Goal: Task Accomplishment & Management: Manage account settings

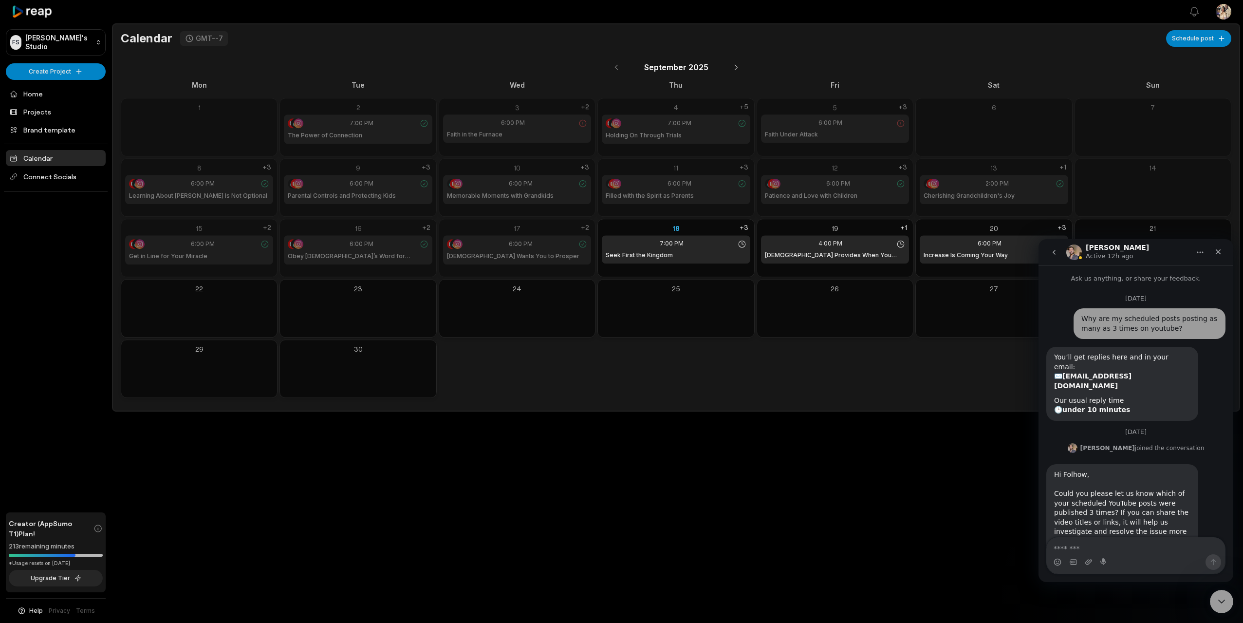
scroll to position [93, 0]
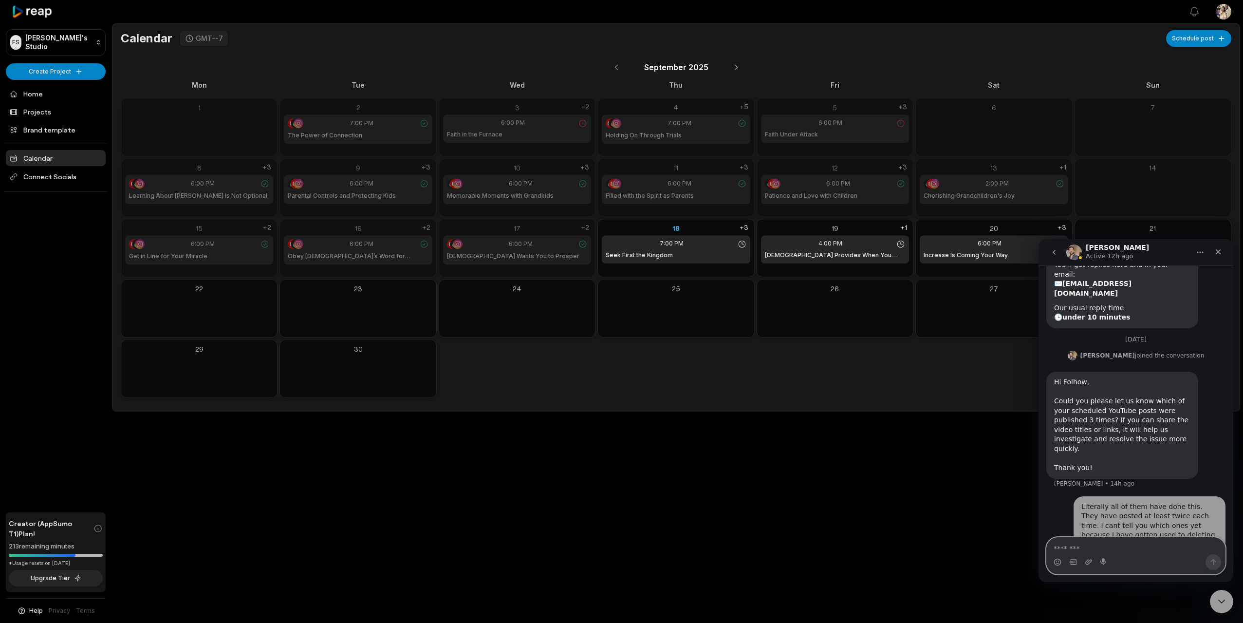
click at [1094, 547] on textarea "Message…" at bounding box center [1136, 546] width 178 height 17
click at [1090, 561] on icon "Upload attachment" at bounding box center [1089, 562] width 8 height 8
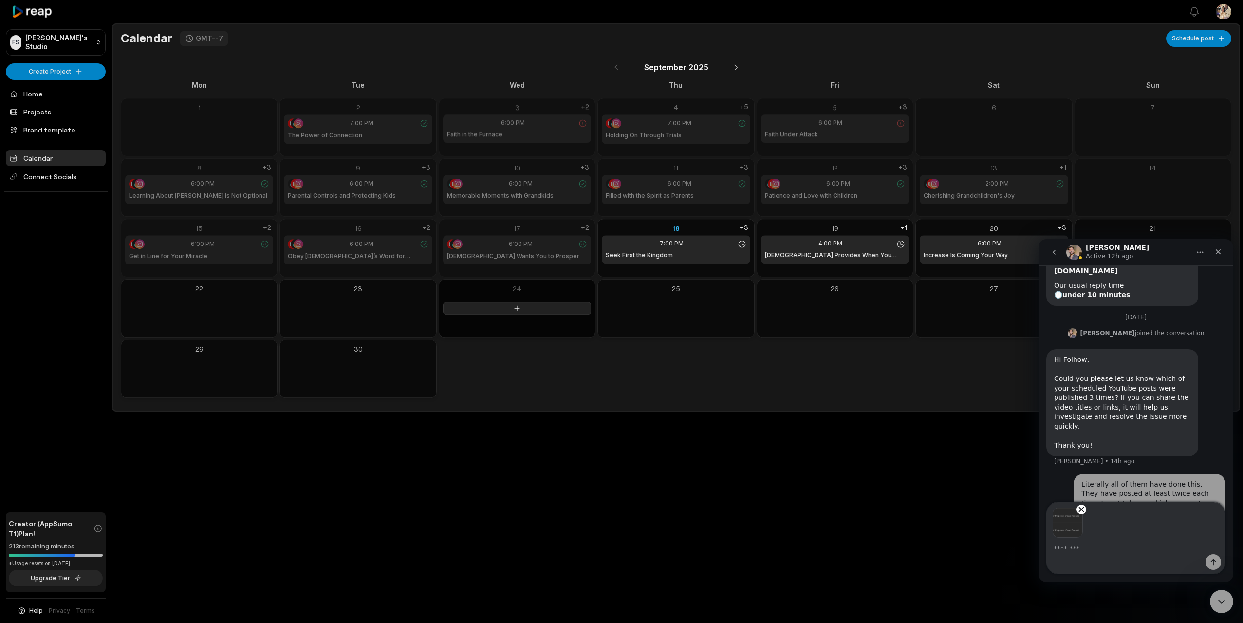
scroll to position [128, 0]
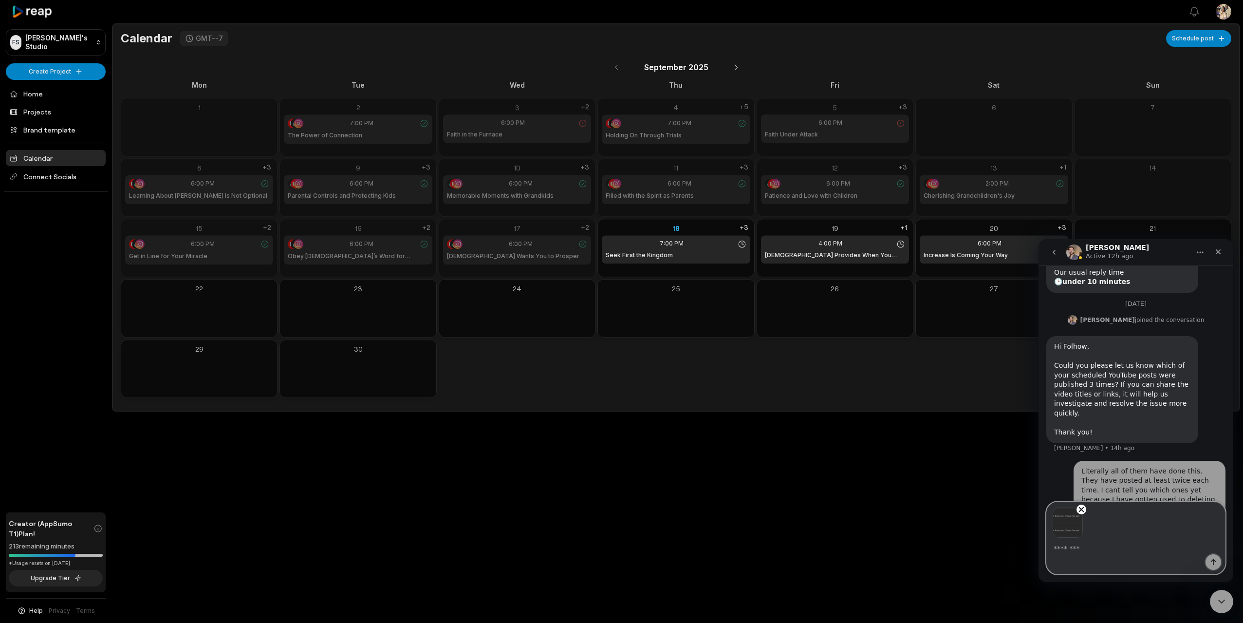
click at [1214, 559] on icon "Send a message…" at bounding box center [1214, 562] width 8 height 8
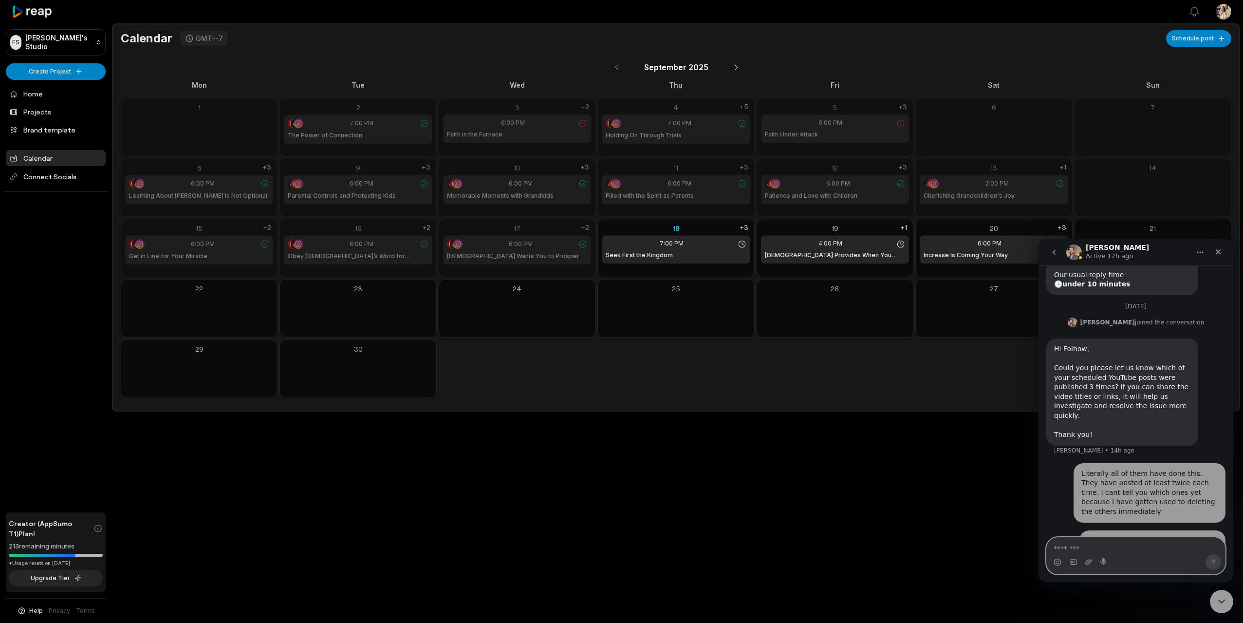
paste textarea "**********"
type textarea "**********"
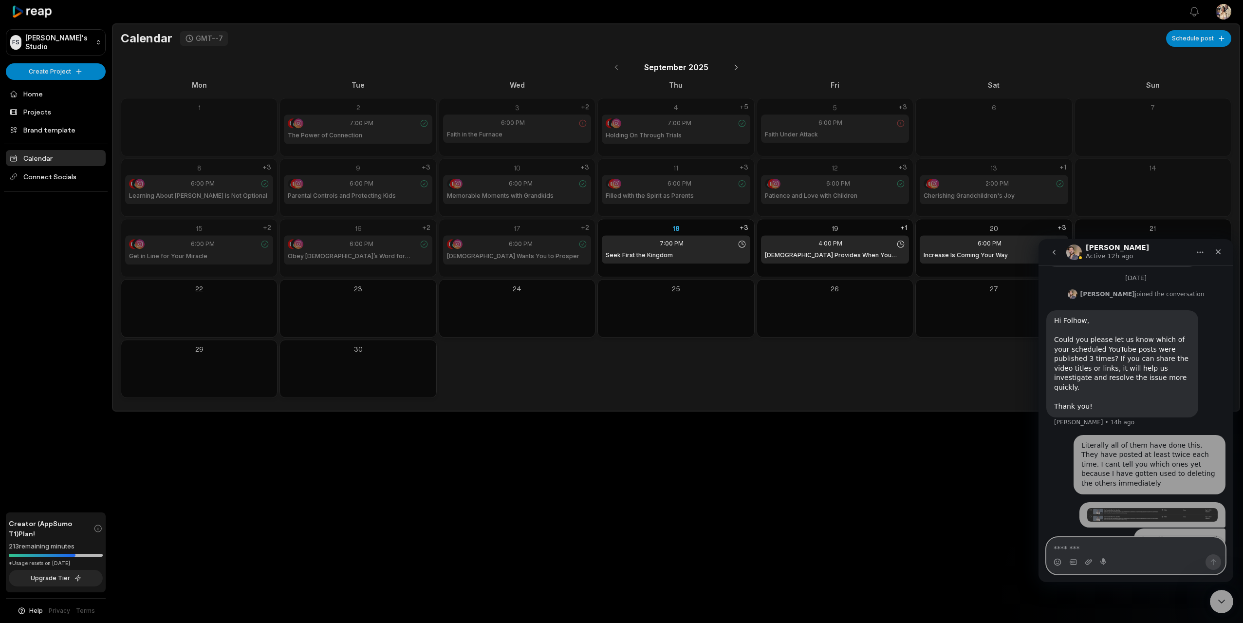
scroll to position [157, 0]
paste textarea "**********"
type textarea "**********"
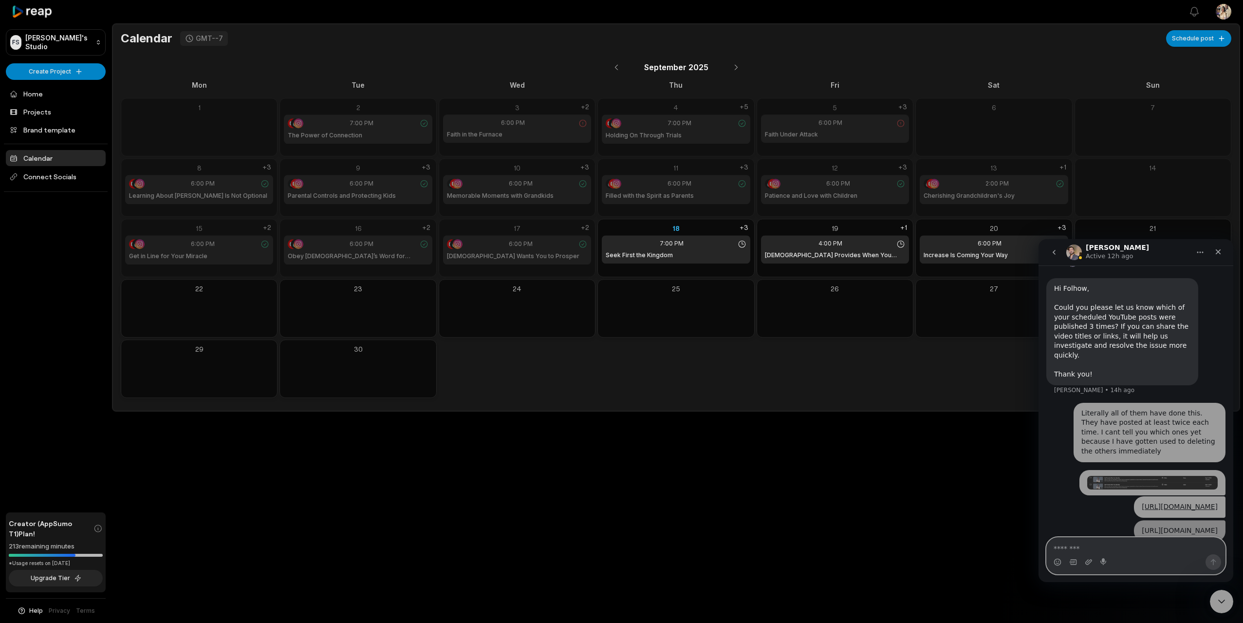
scroll to position [189, 0]
click at [723, 501] on div "Open sidebar View notifications Open user menu Calendar GMT--7 Schedule post Se…" at bounding box center [621, 311] width 1243 height 623
click at [1076, 253] on img "Intercom messenger" at bounding box center [1075, 252] width 16 height 16
click at [795, 389] on div "Mon Tue Wed Thu Fri Sat Sun 1 2 7:00 PM The Power of Connection 3 6:00 PM Faith…" at bounding box center [676, 239] width 1111 height 318
click at [638, 482] on div "Open sidebar View notifications Open user menu Calendar GMT--7 Schedule post Se…" at bounding box center [621, 311] width 1243 height 623
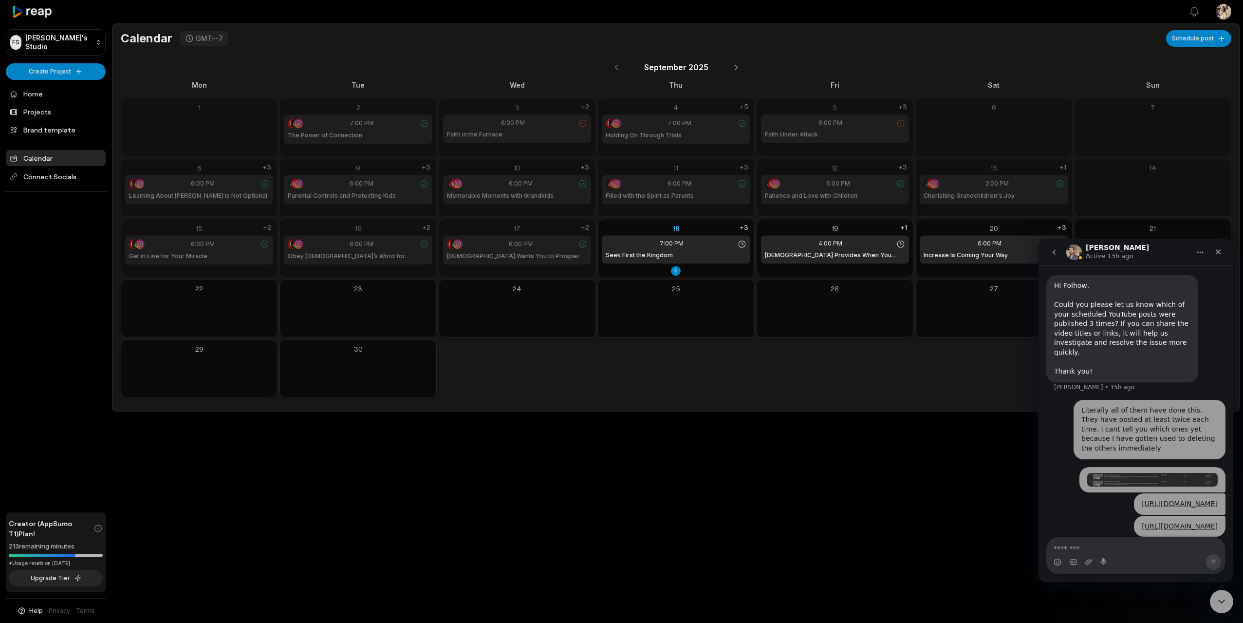
click at [702, 229] on div "18" at bounding box center [676, 228] width 148 height 10
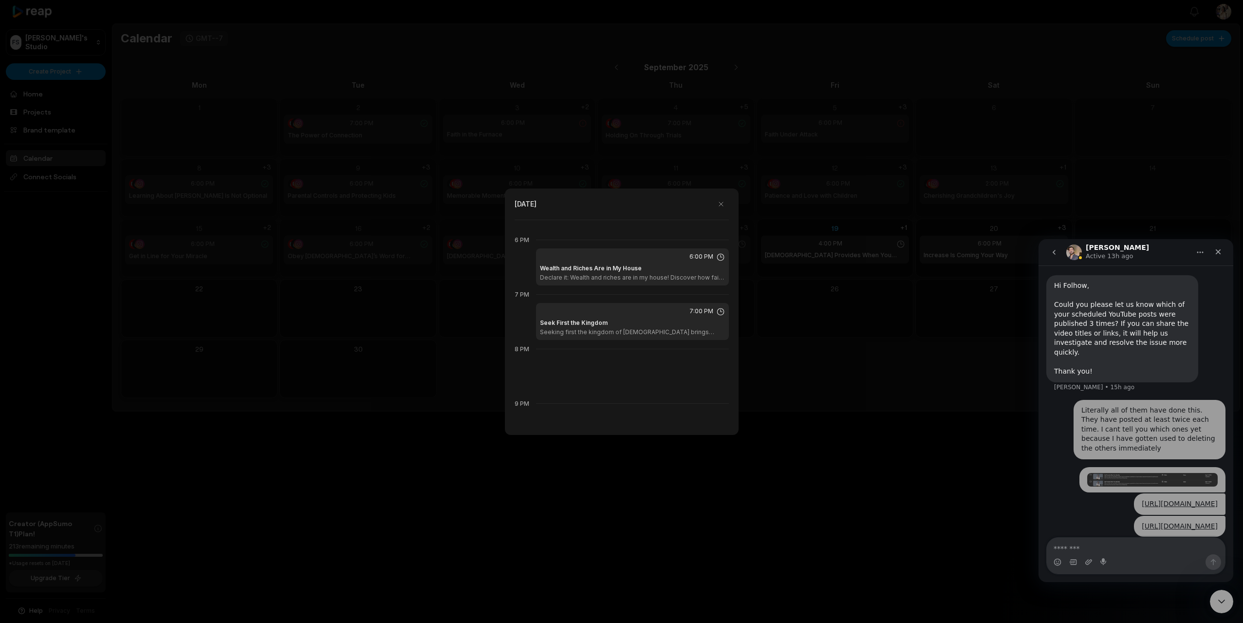
scroll to position [972, 0]
click at [722, 204] on button "button" at bounding box center [722, 204] width 16 height 16
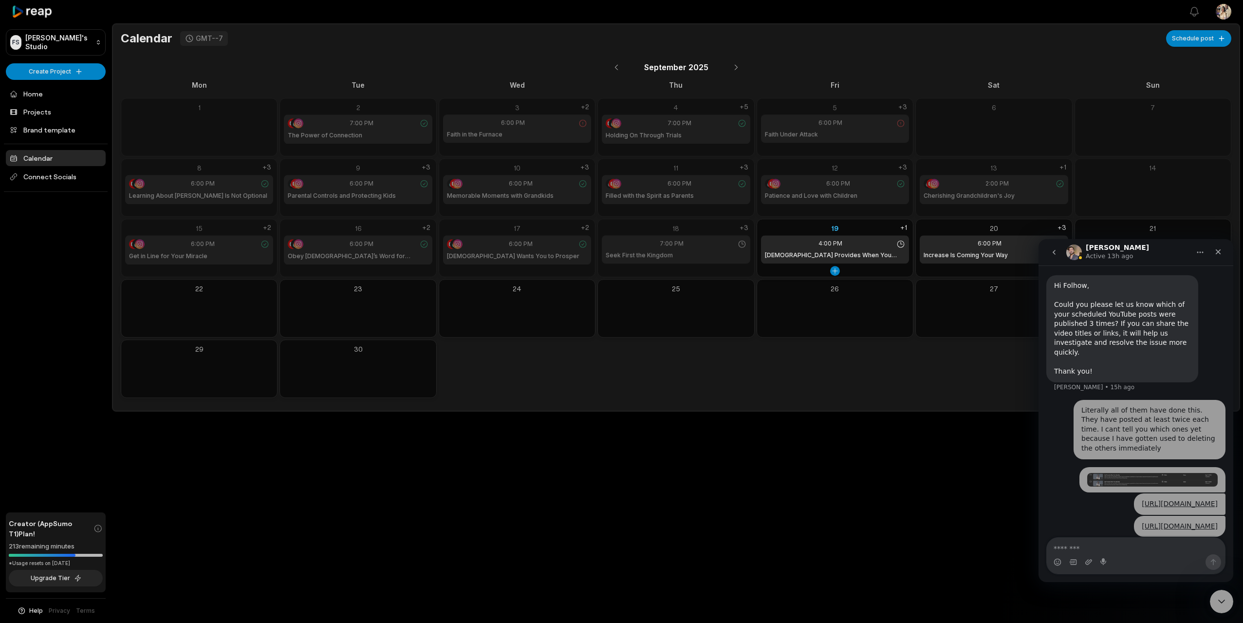
click at [852, 223] on div "19 4:00 PM God Provides When You Sacrifice +1" at bounding box center [835, 243] width 156 height 48
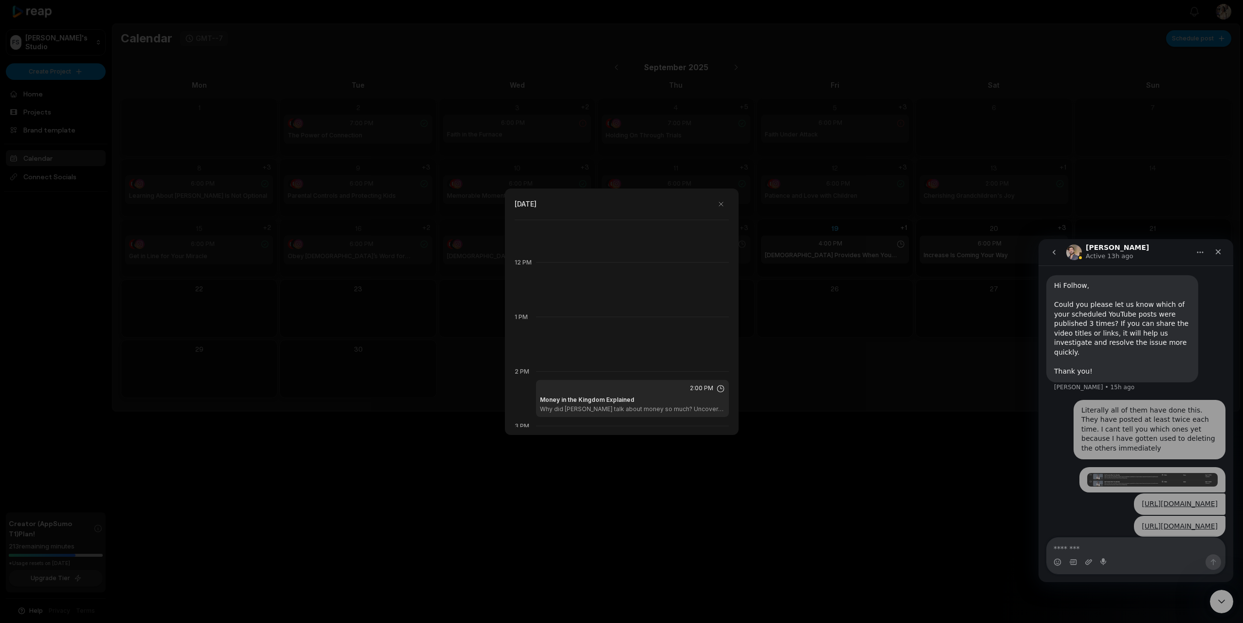
scroll to position [832, 0]
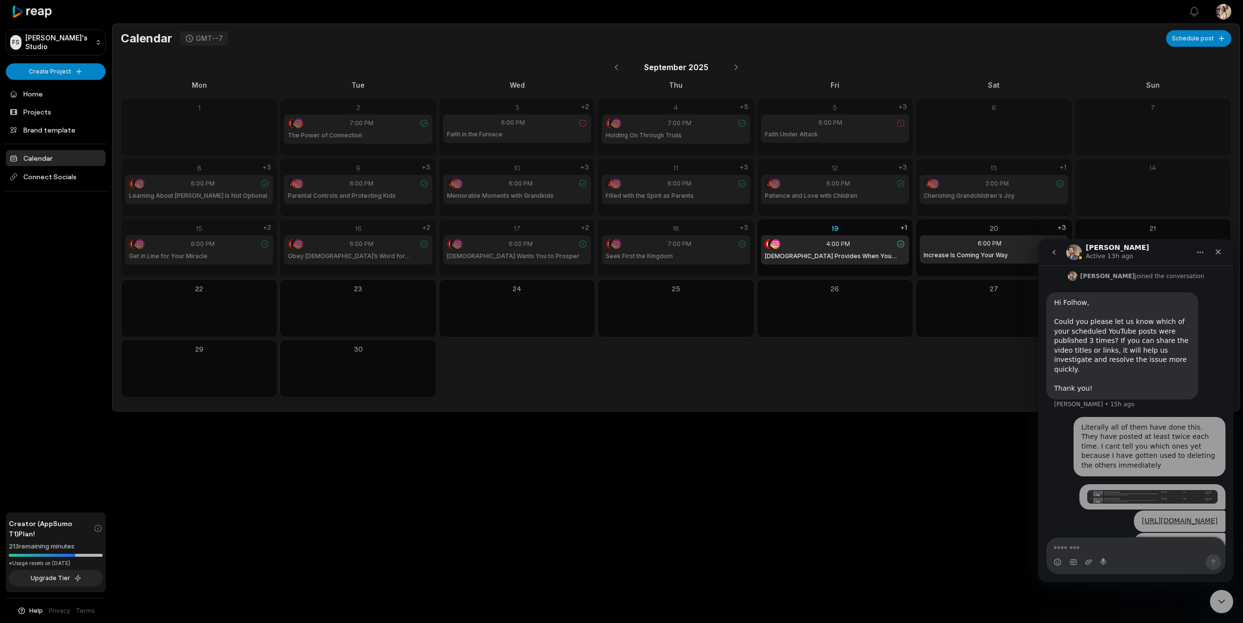
scroll to position [189, 0]
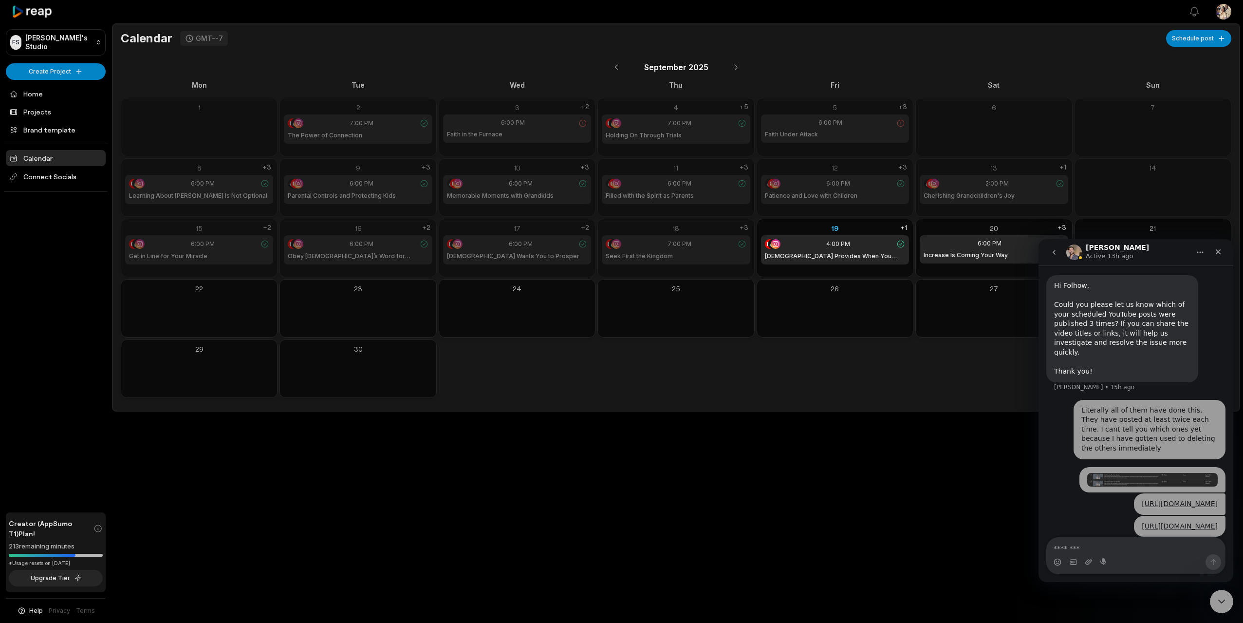
click at [702, 224] on div "18" at bounding box center [676, 228] width 148 height 10
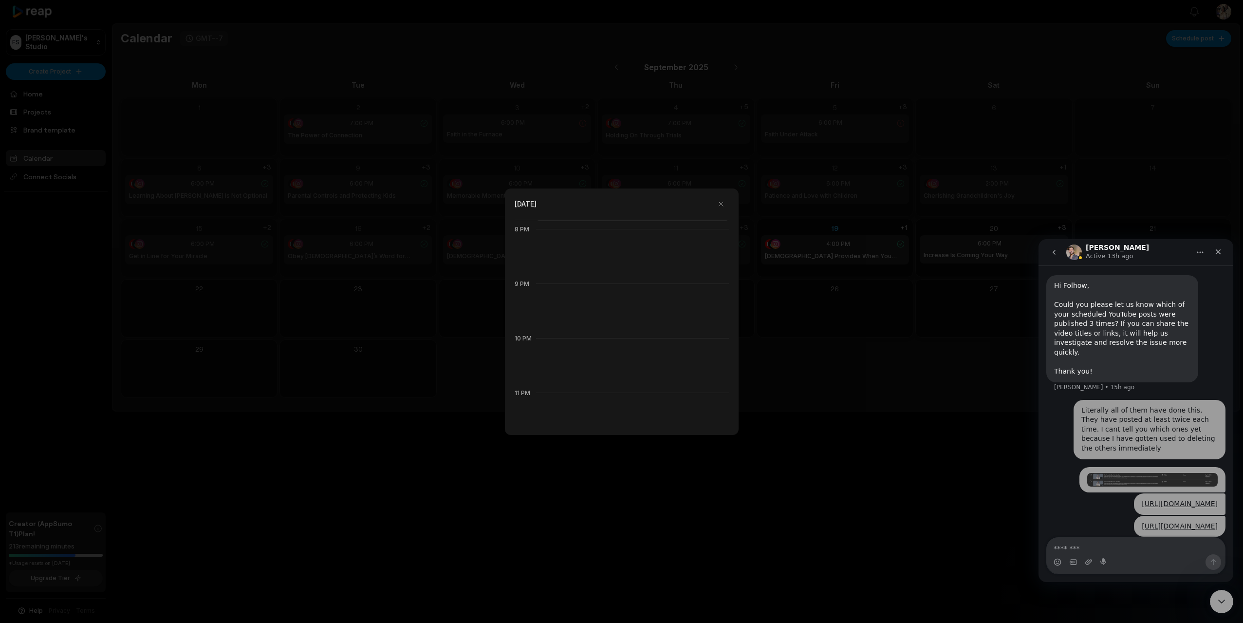
scroll to position [1102, 0]
click at [717, 202] on button "button" at bounding box center [722, 204] width 16 height 16
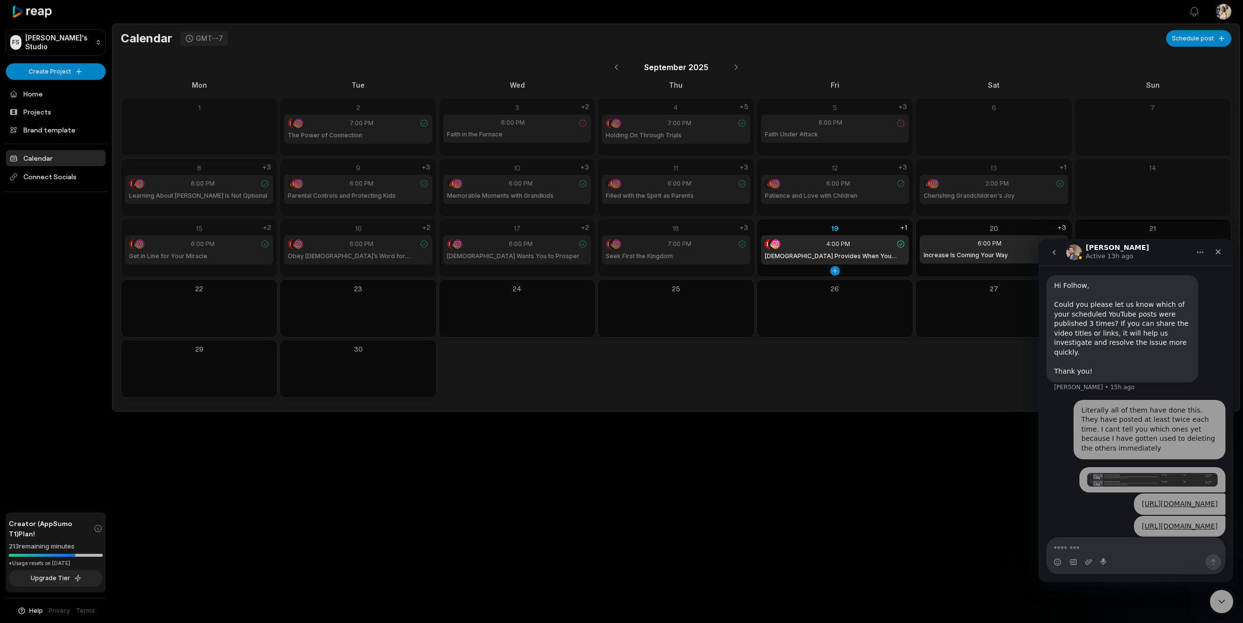
click at [879, 224] on div "19" at bounding box center [835, 228] width 148 height 10
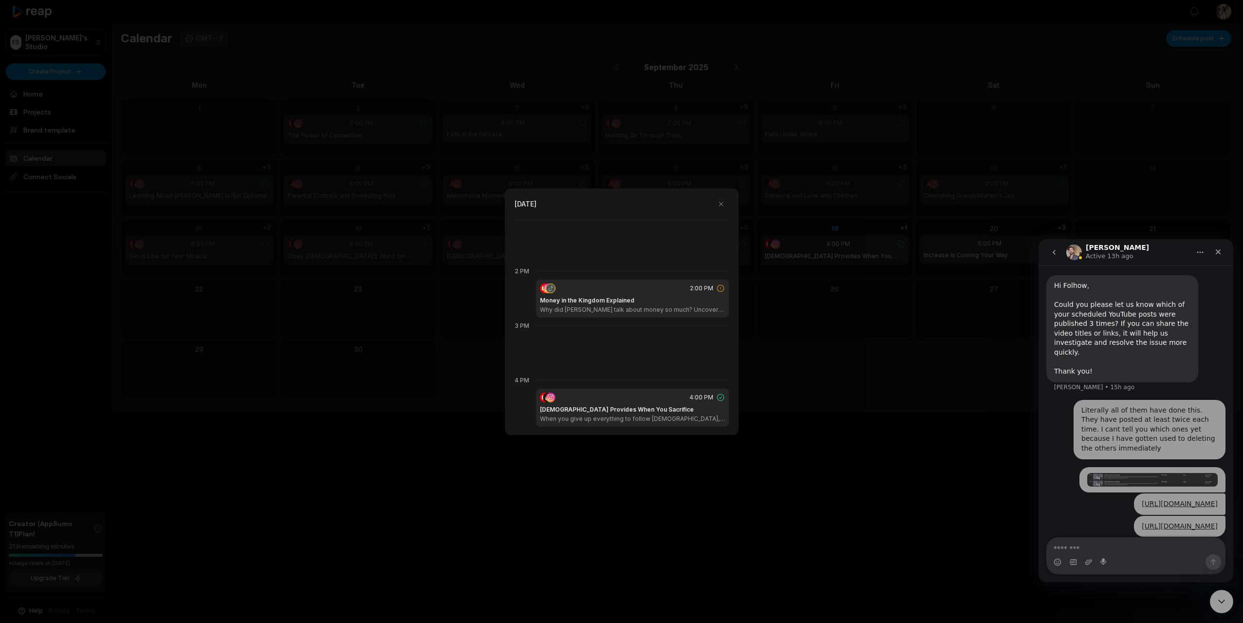
scroll to position [764, 0]
click at [718, 279] on icon at bounding box center [720, 280] width 9 height 9
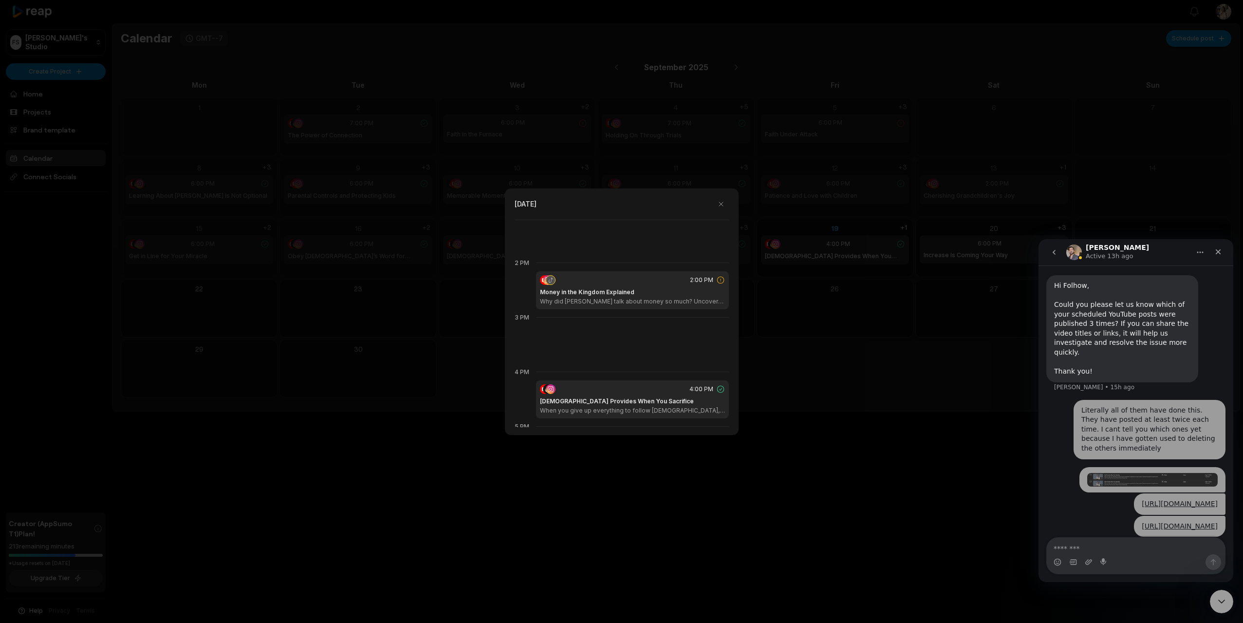
scroll to position [730, 0]
click at [671, 283] on div "2:00 PM" at bounding box center [632, 279] width 185 height 10
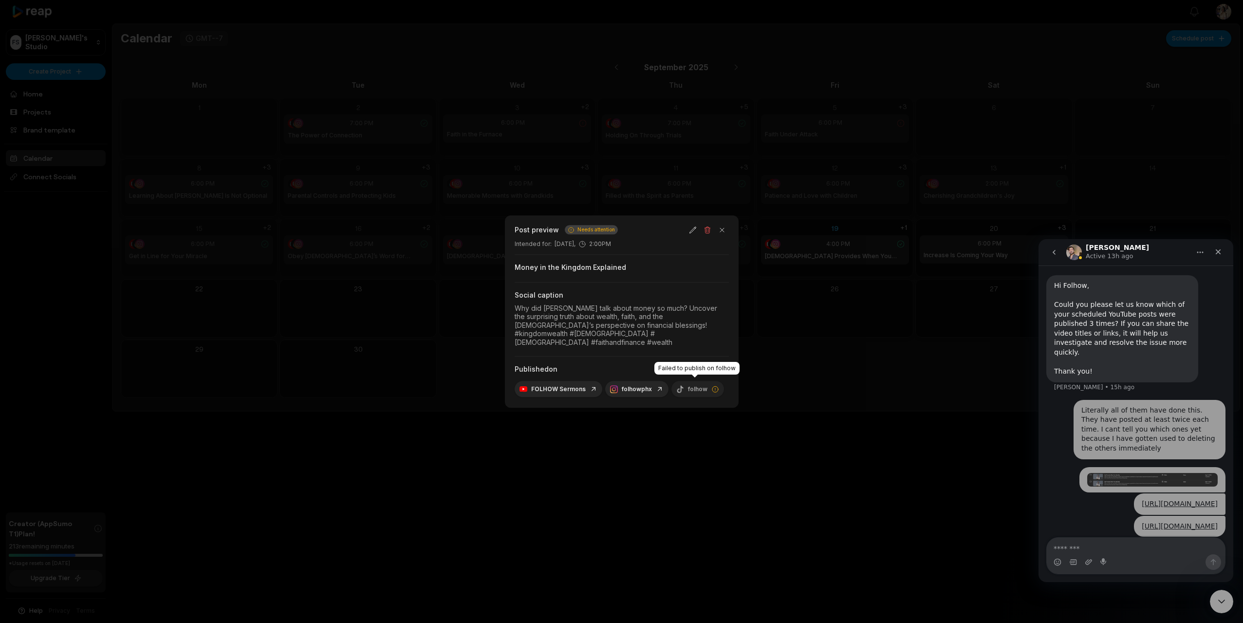
click at [697, 383] on div "folhow" at bounding box center [698, 389] width 53 height 16
click at [712, 385] on icon at bounding box center [716, 389] width 8 height 8
click at [691, 234] on button "button" at bounding box center [693, 230] width 14 height 14
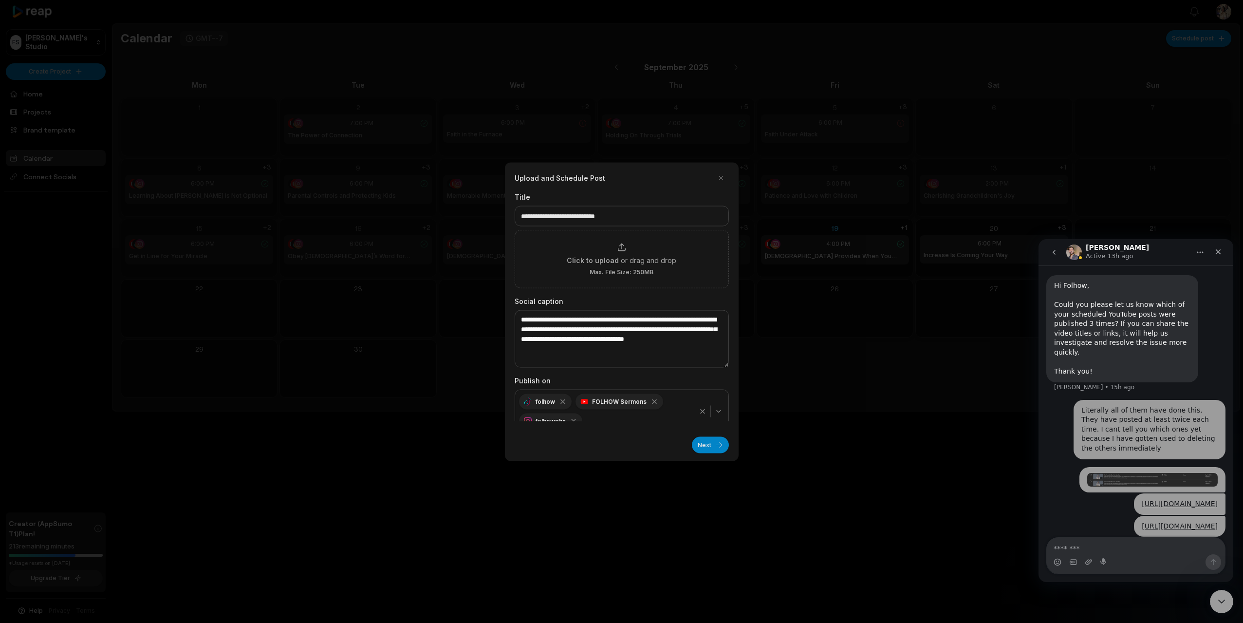
scroll to position [14, 0]
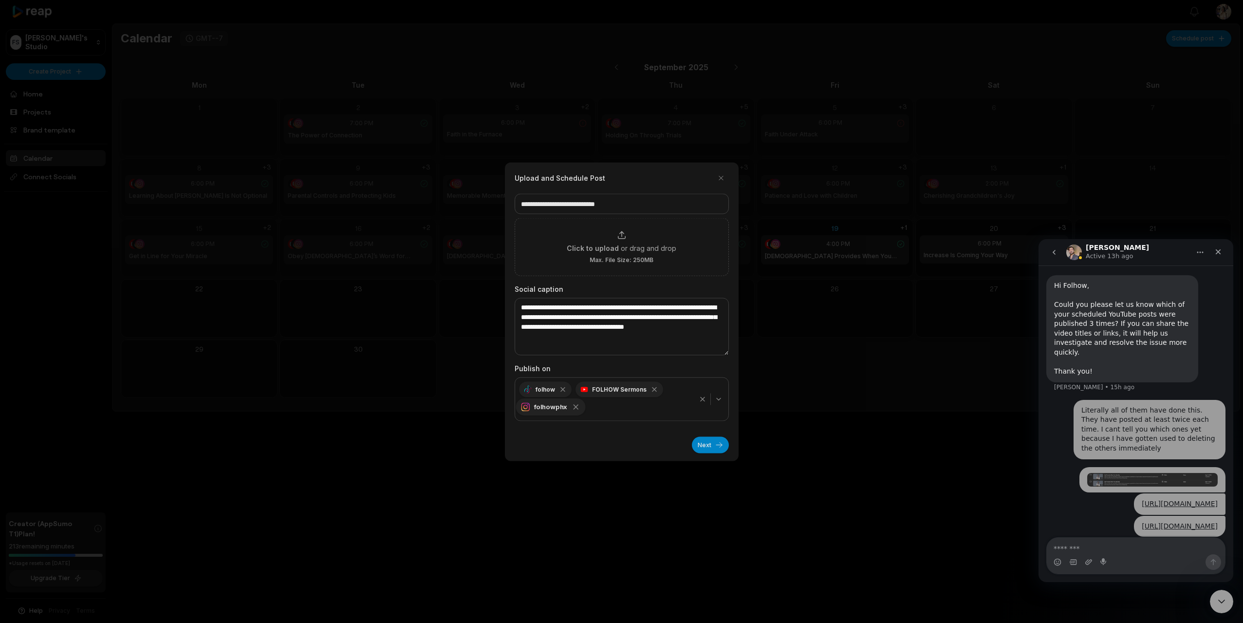
click at [573, 408] on icon "button" at bounding box center [575, 406] width 9 height 9
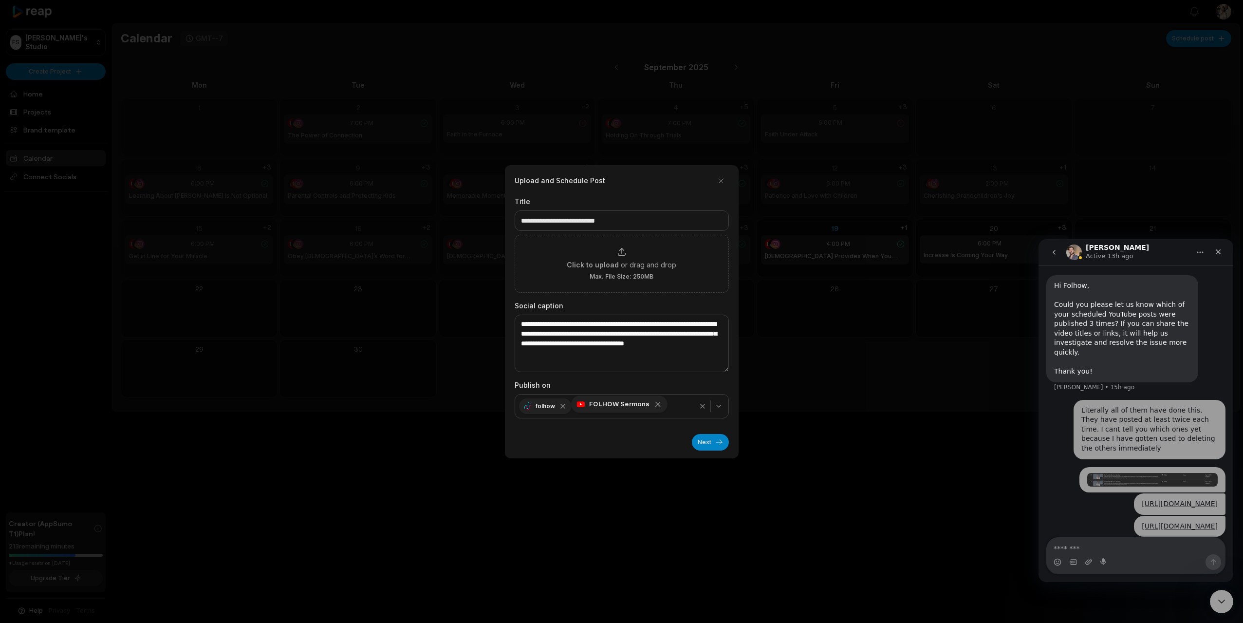
scroll to position [0, 0]
drag, startPoint x: 651, startPoint y: 403, endPoint x: 753, endPoint y: 446, distance: 110.6
click at [652, 404] on icon "button" at bounding box center [655, 406] width 8 height 8
click at [709, 444] on button "Next" at bounding box center [710, 442] width 37 height 17
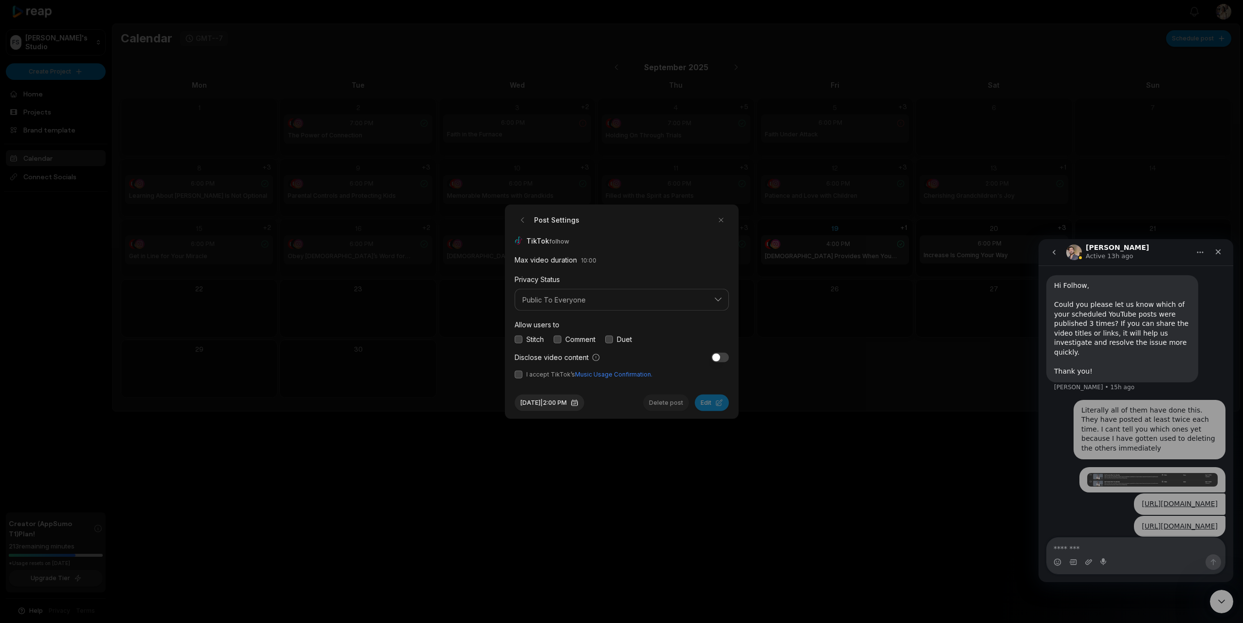
click at [521, 338] on button "button" at bounding box center [519, 339] width 8 height 8
drag, startPoint x: 556, startPoint y: 338, endPoint x: 561, endPoint y: 338, distance: 4.9
click at [557, 338] on button "button" at bounding box center [558, 339] width 8 height 8
click at [613, 337] on button "button" at bounding box center [609, 339] width 8 height 8
click at [519, 373] on button "button" at bounding box center [519, 375] width 8 height 8
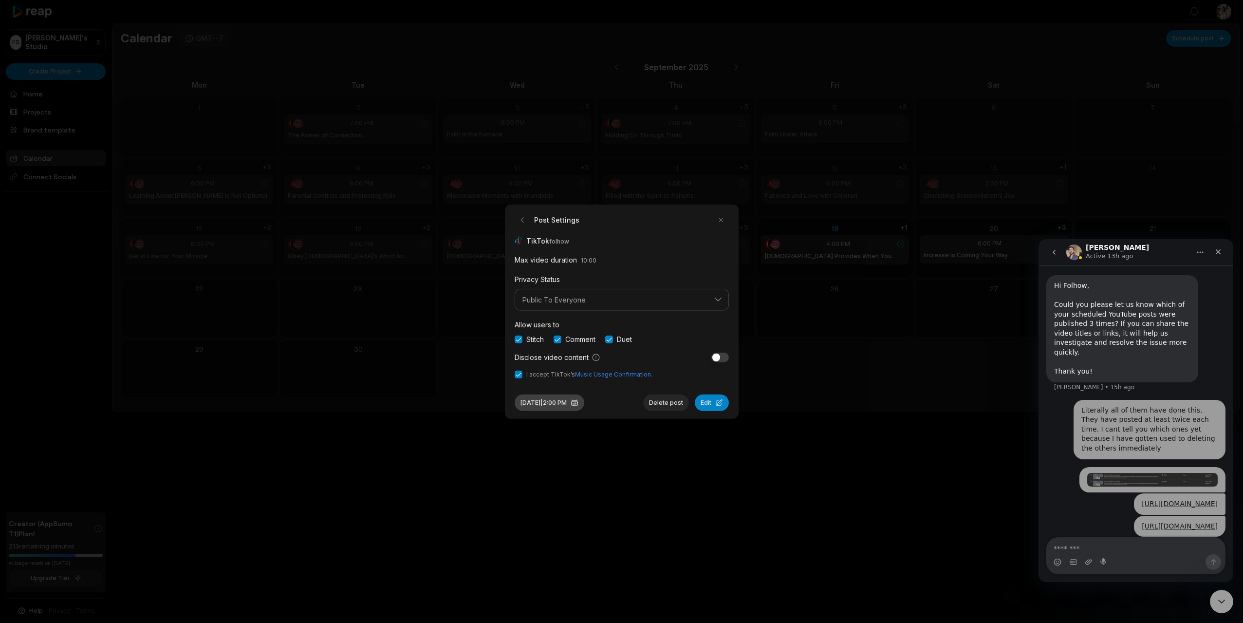
click at [565, 405] on button "Sep 19, 2025 | 2:00 PM" at bounding box center [550, 402] width 70 height 17
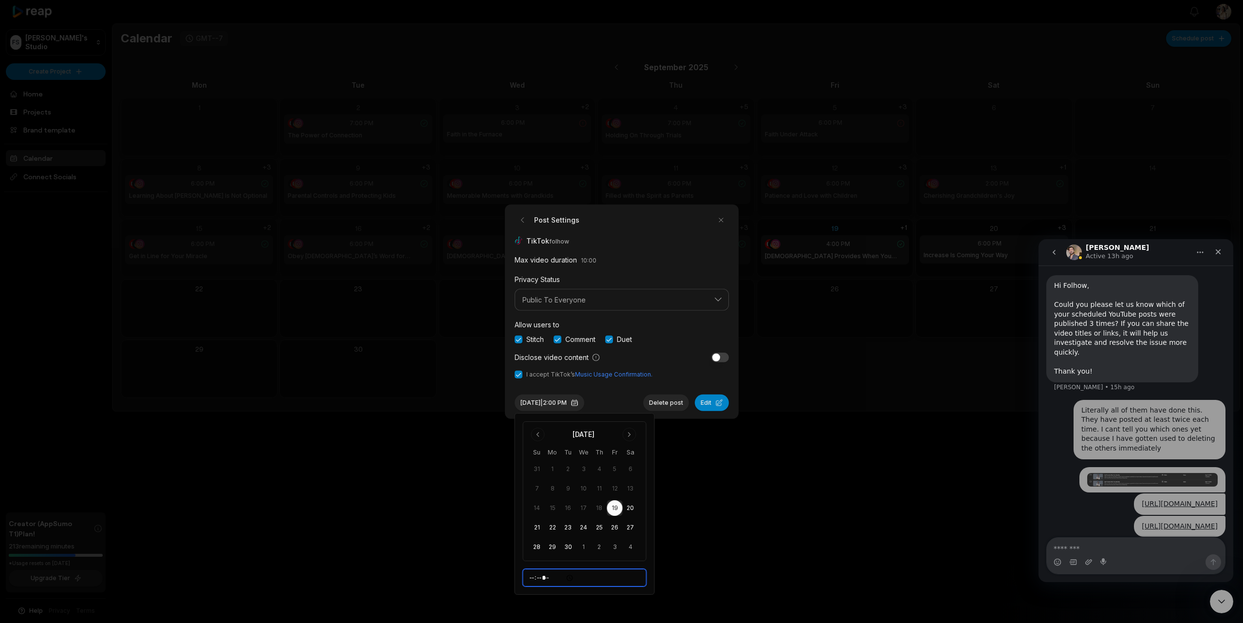
click at [535, 580] on input "*****" at bounding box center [585, 578] width 124 height 18
type input "*****"
click at [726, 549] on div at bounding box center [621, 311] width 1243 height 623
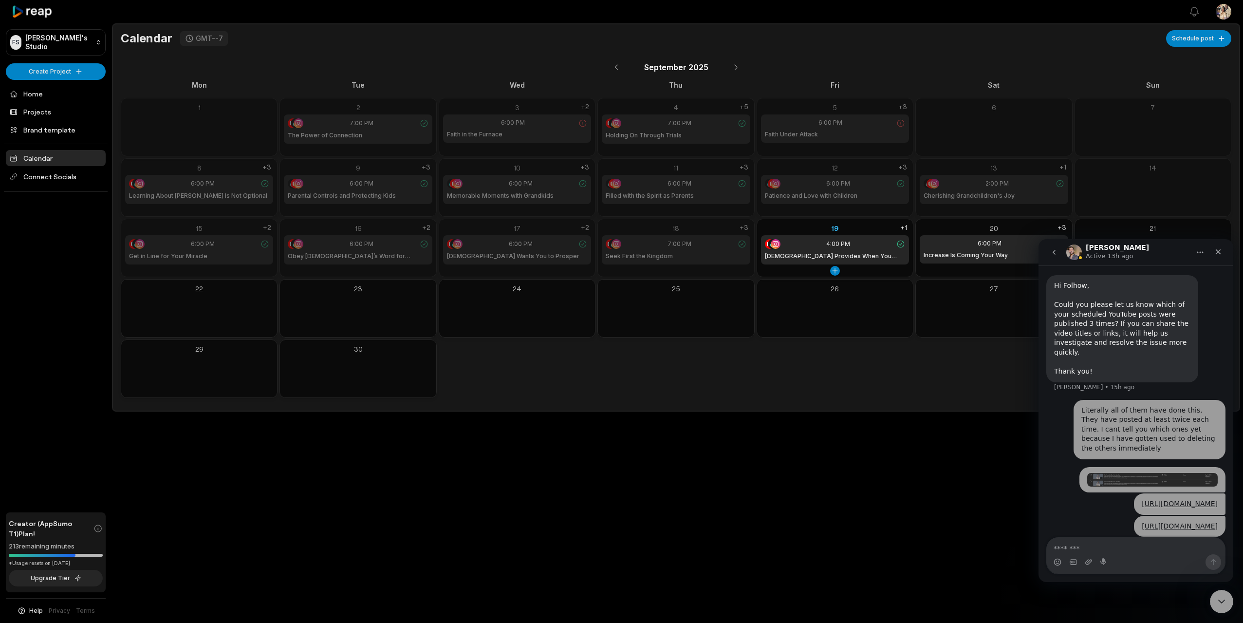
click at [867, 226] on div "19" at bounding box center [835, 228] width 148 height 10
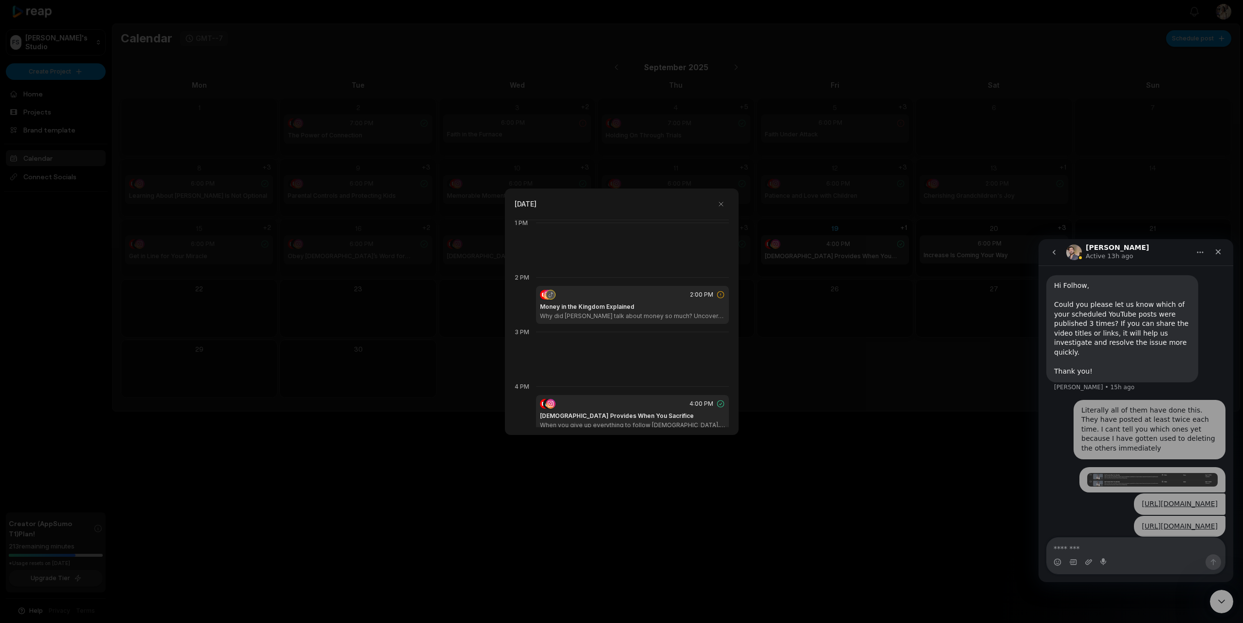
scroll to position [708, 0]
click at [661, 313] on div "Money in the Kingdom Explained Why did Jesus talk about money so much? Uncover …" at bounding box center [632, 318] width 185 height 18
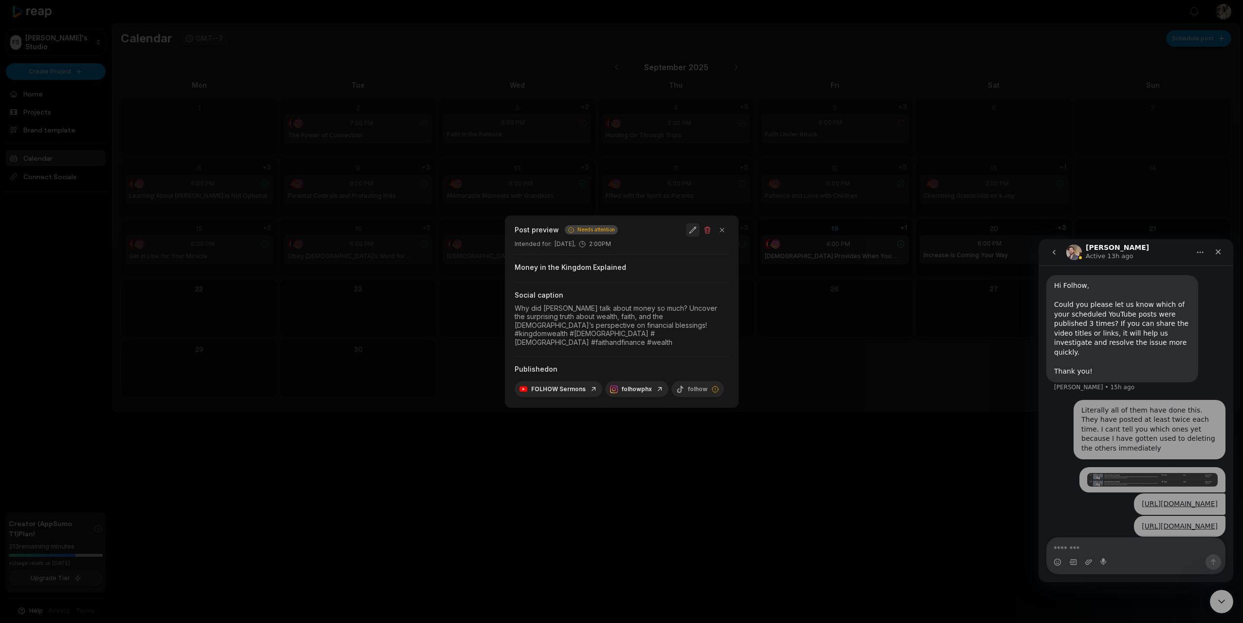
click at [691, 233] on button "button" at bounding box center [693, 230] width 14 height 14
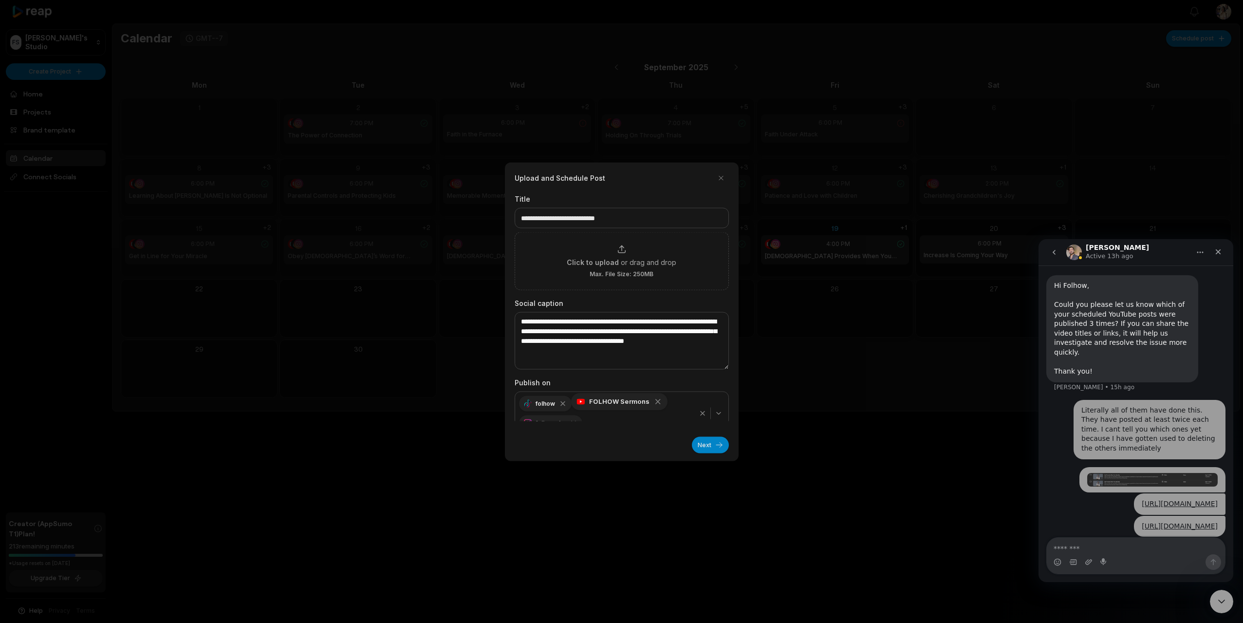
scroll to position [14, 0]
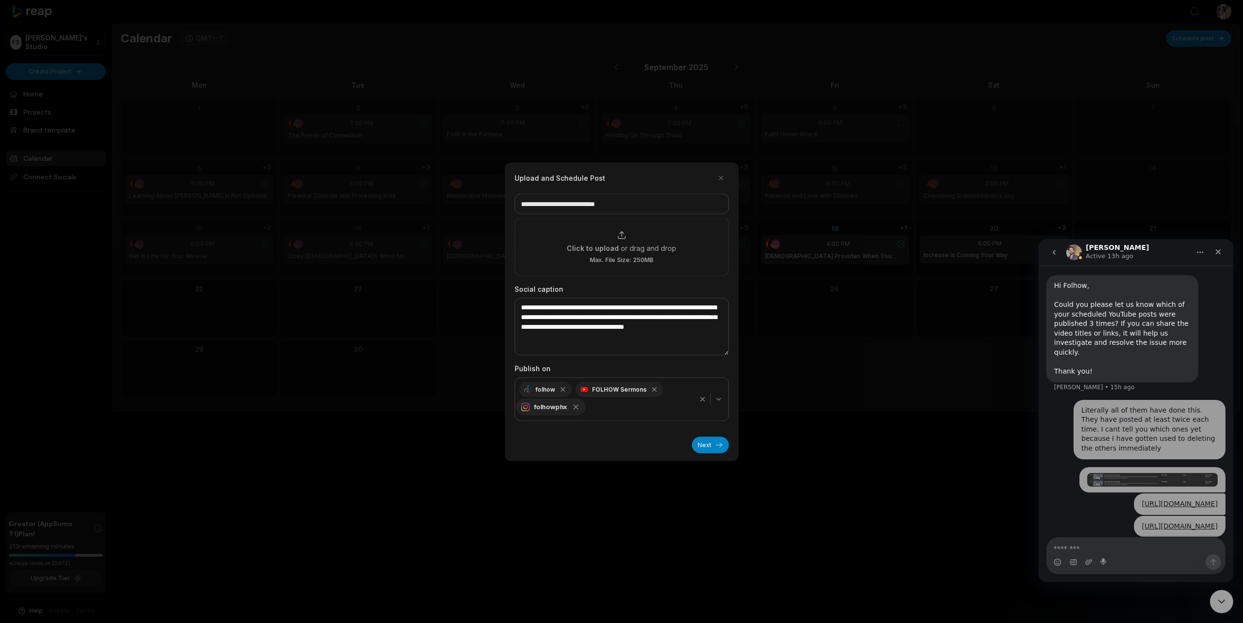
click at [576, 410] on icon "button" at bounding box center [575, 406] width 9 height 9
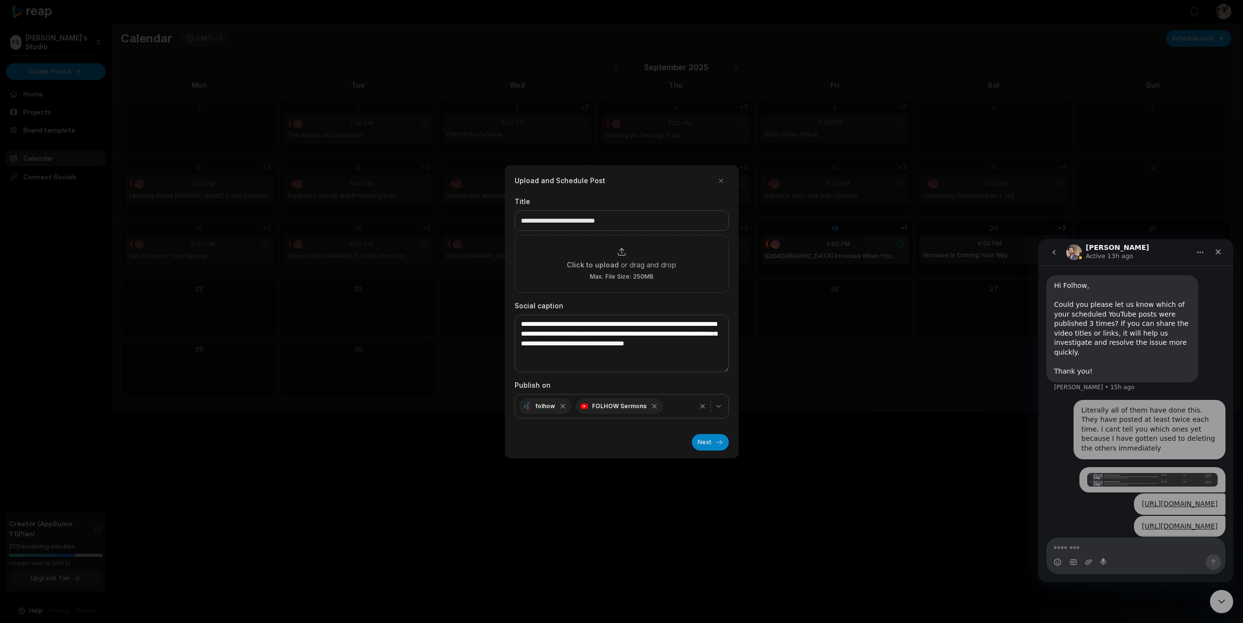
drag, startPoint x: 653, startPoint y: 404, endPoint x: 704, endPoint y: 425, distance: 55.5
click at [654, 405] on icon "button" at bounding box center [655, 406] width 8 height 8
click at [707, 439] on button "Next" at bounding box center [710, 442] width 37 height 17
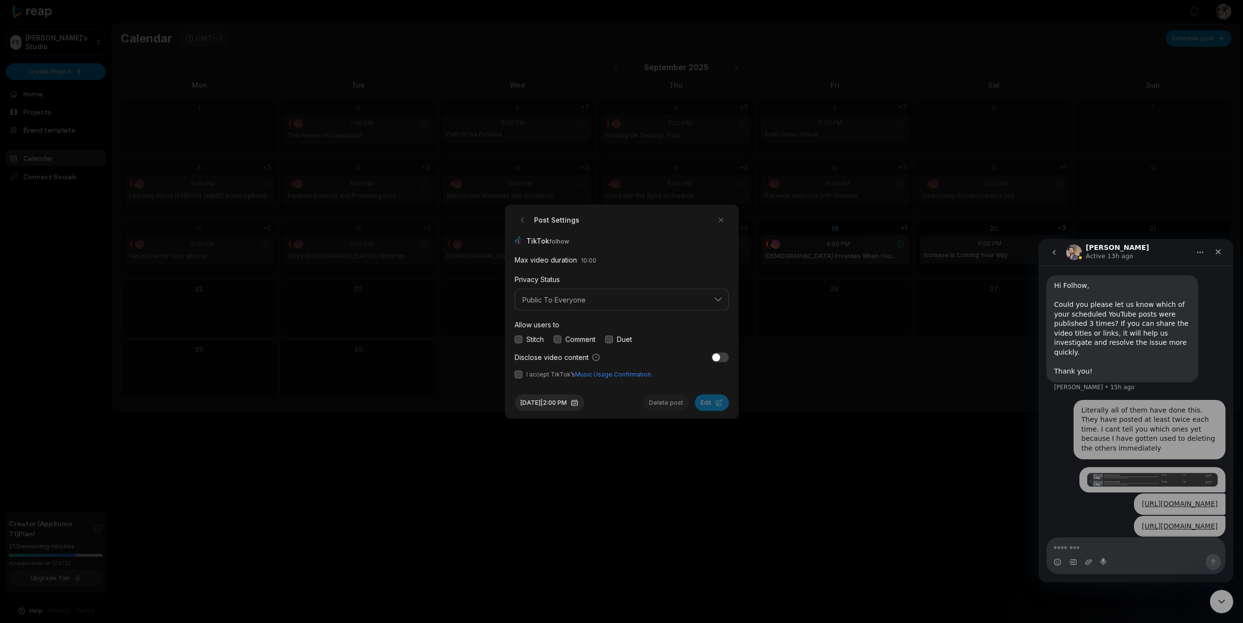
click at [519, 339] on button "button" at bounding box center [519, 339] width 8 height 8
click at [560, 340] on button "button" at bounding box center [558, 339] width 8 height 8
click at [610, 338] on button "button" at bounding box center [609, 339] width 8 height 8
click at [517, 374] on button "button" at bounding box center [519, 375] width 8 height 8
click at [569, 402] on button "Sep 19, 2025 | 2:00 PM" at bounding box center [550, 402] width 70 height 17
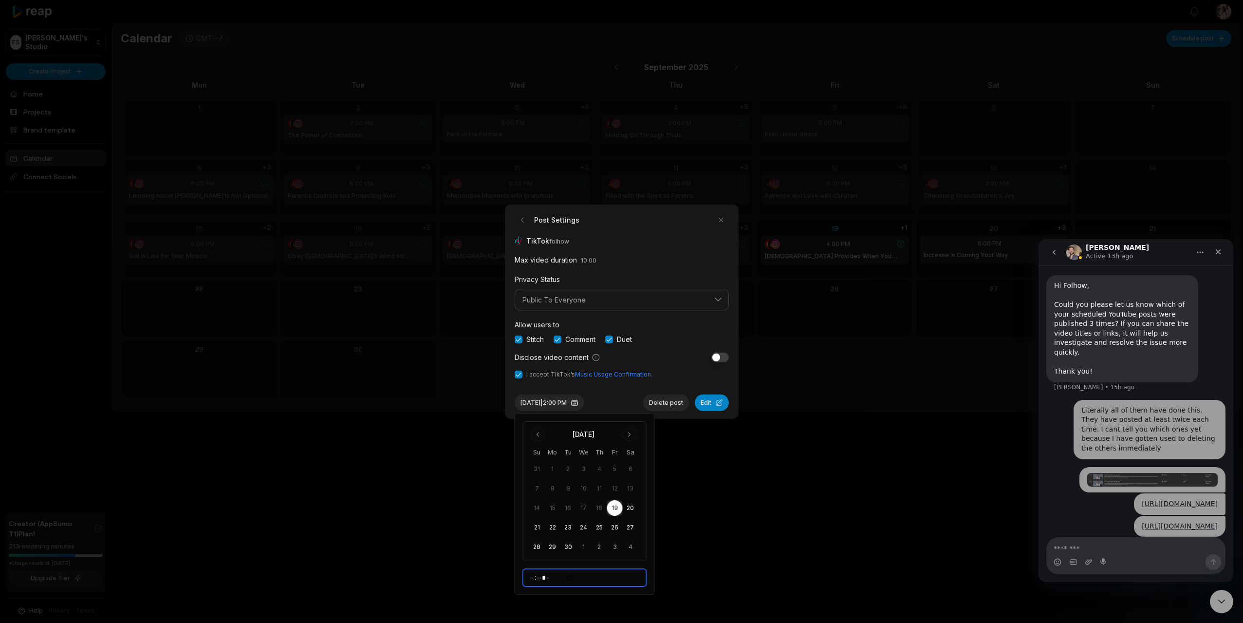
click at [534, 574] on input "*****" at bounding box center [585, 578] width 124 height 18
type input "*****"
click at [727, 528] on div at bounding box center [621, 311] width 1243 height 623
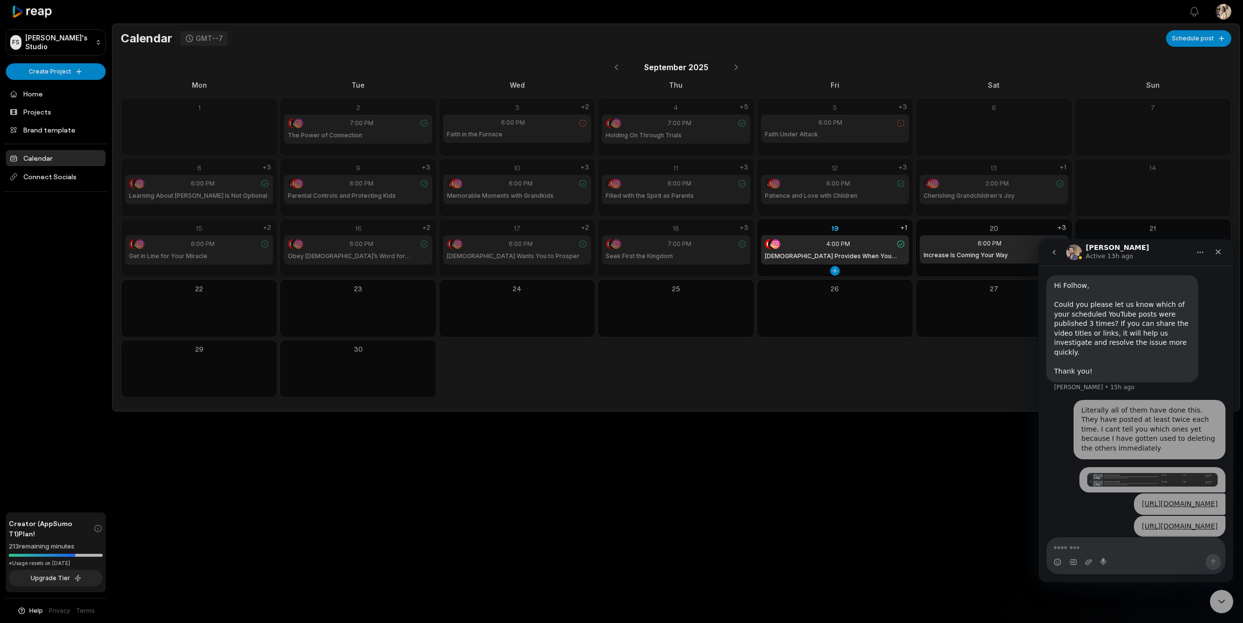
click at [811, 225] on div "19" at bounding box center [835, 228] width 148 height 10
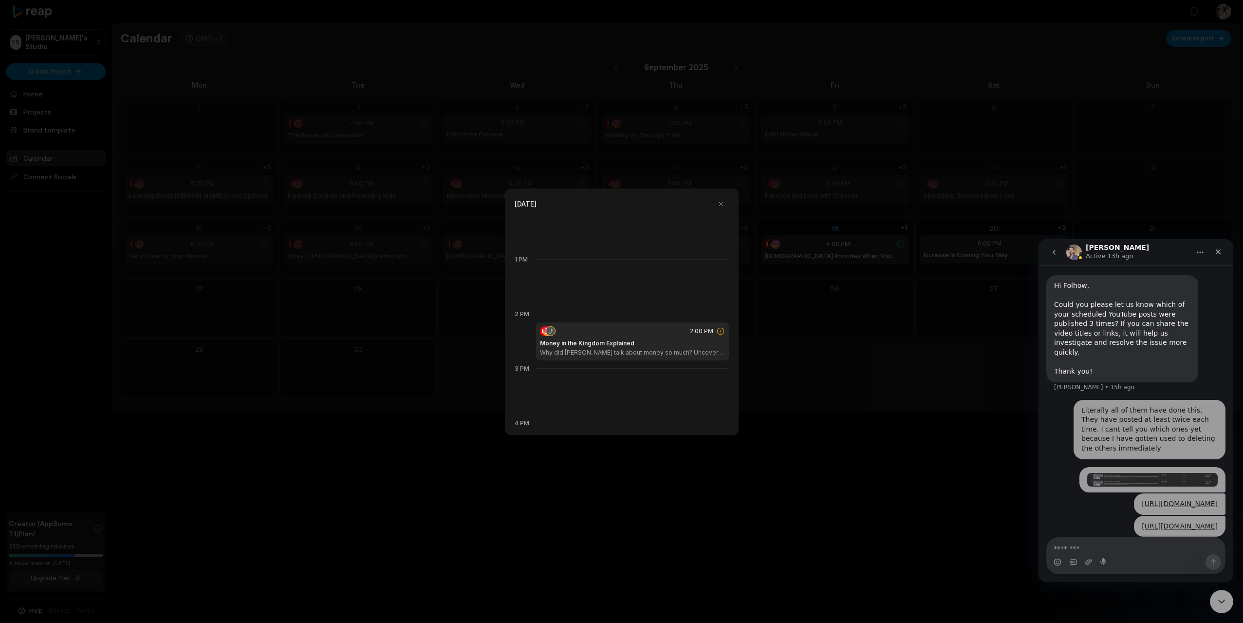
scroll to position [678, 0]
click at [720, 332] on icon at bounding box center [720, 330] width 7 height 7
click at [651, 331] on div "2:00 PM" at bounding box center [632, 331] width 185 height 10
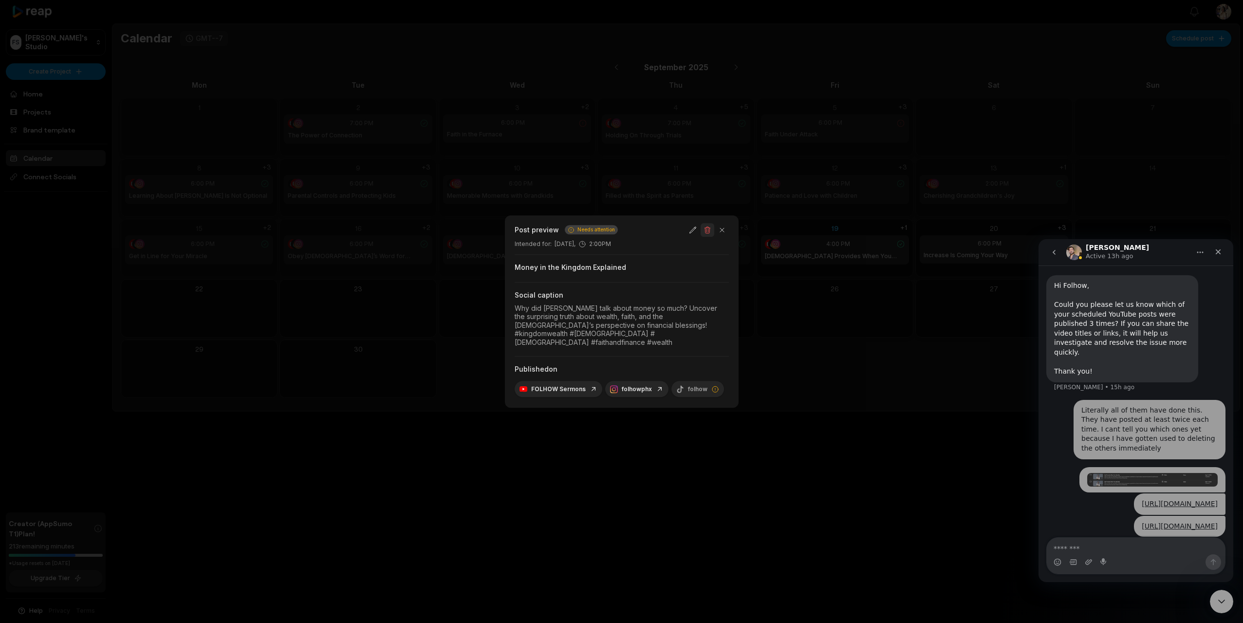
click at [707, 233] on button "button" at bounding box center [708, 230] width 14 height 14
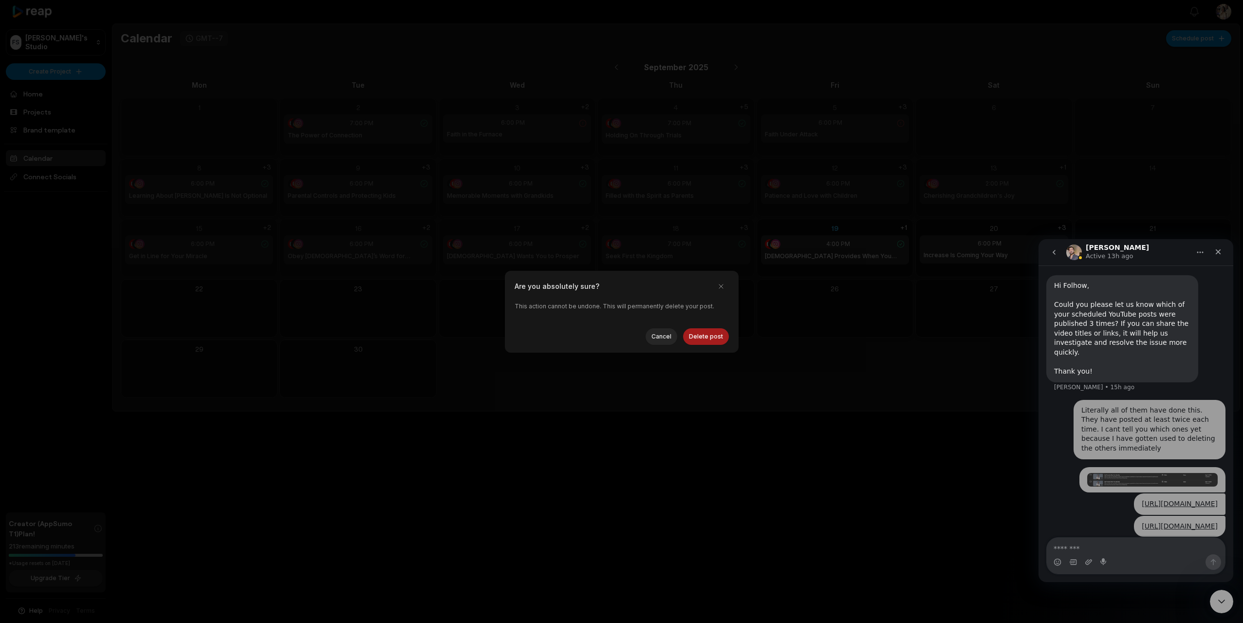
click at [709, 335] on button "Delete post" at bounding box center [706, 336] width 46 height 17
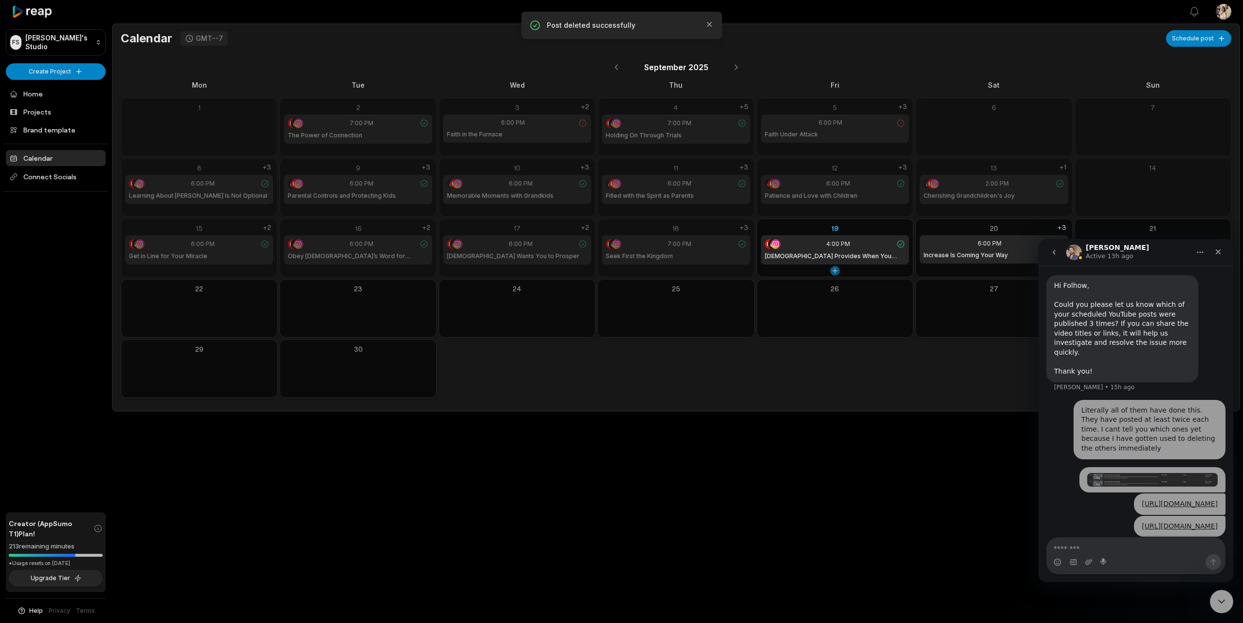
click at [833, 269] on button at bounding box center [835, 271] width 10 height 10
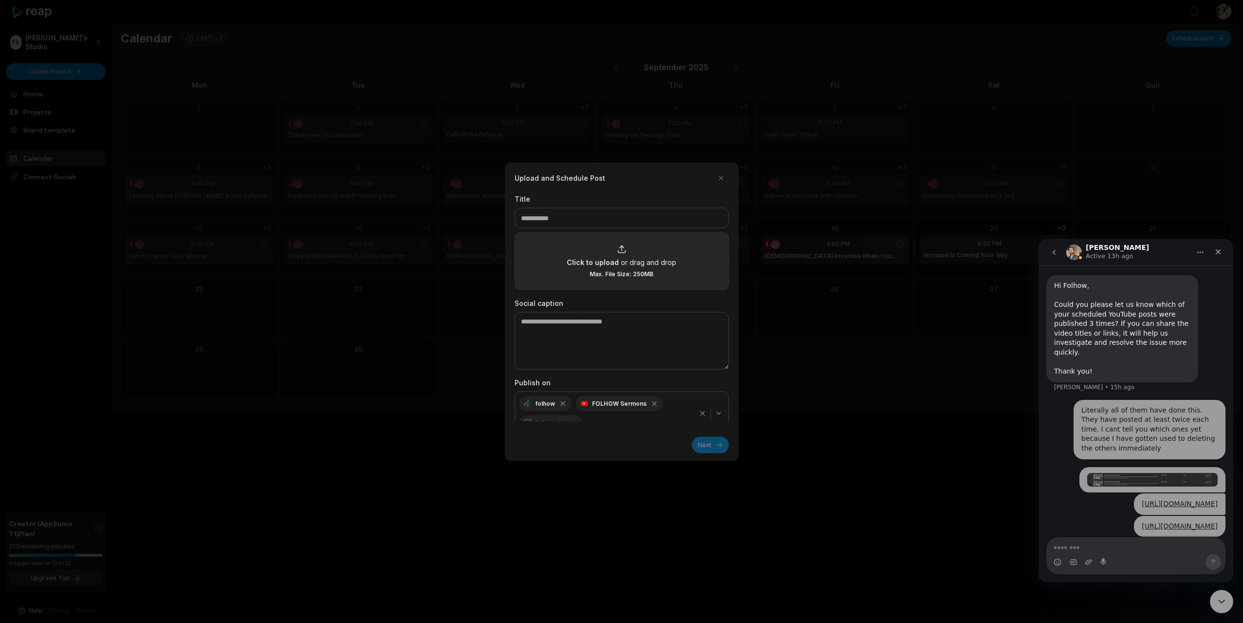
scroll to position [14, 0]
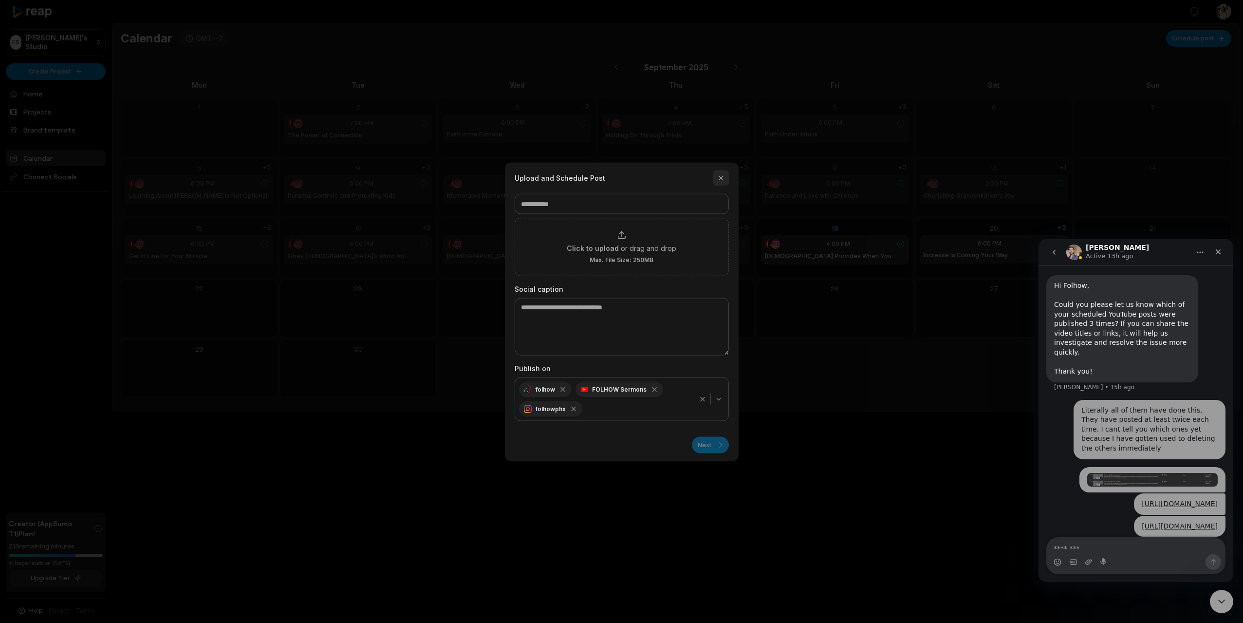
click at [725, 176] on button "button" at bounding box center [722, 178] width 16 height 16
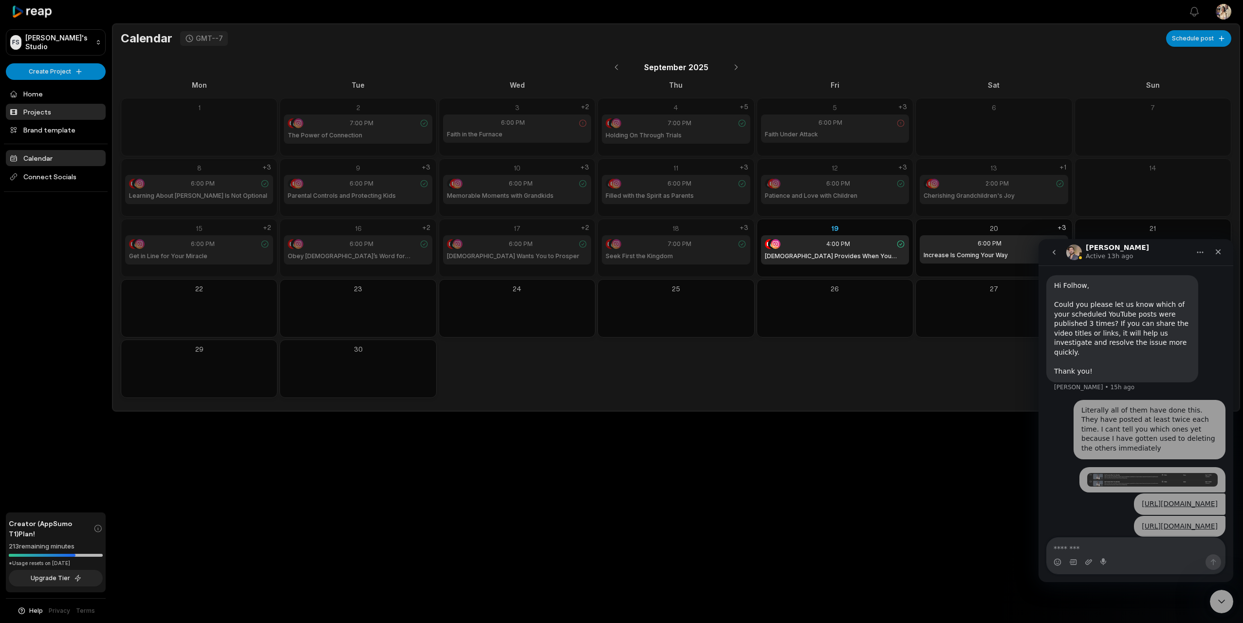
click at [37, 110] on link "Projects" at bounding box center [56, 112] width 100 height 16
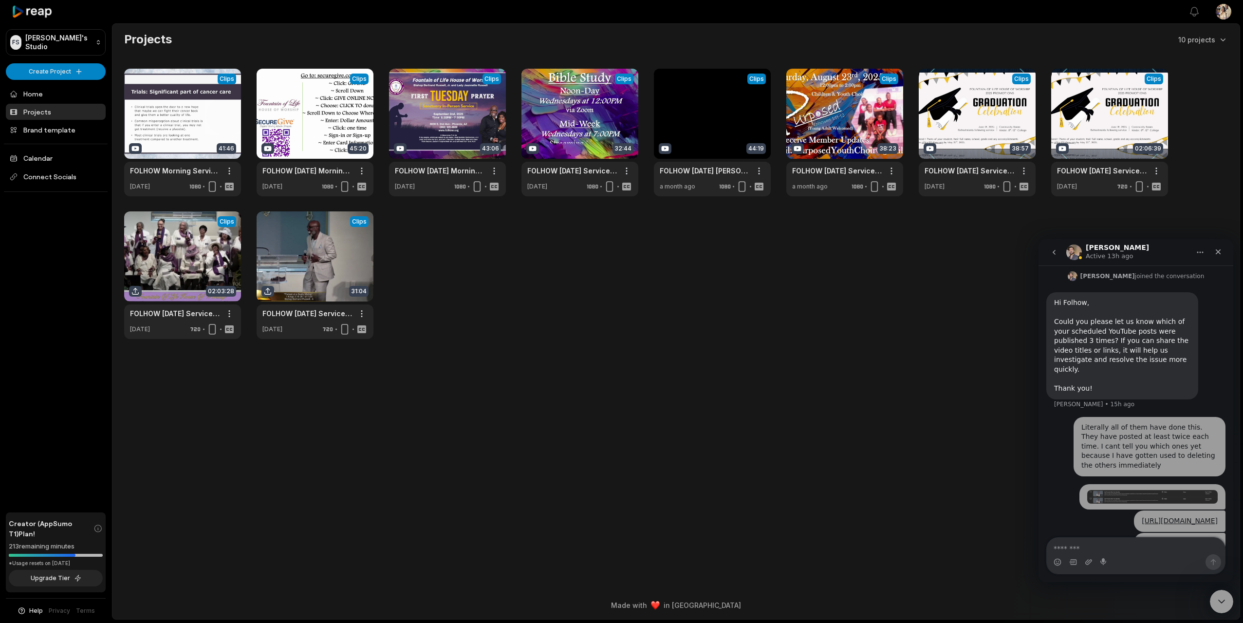
scroll to position [189, 0]
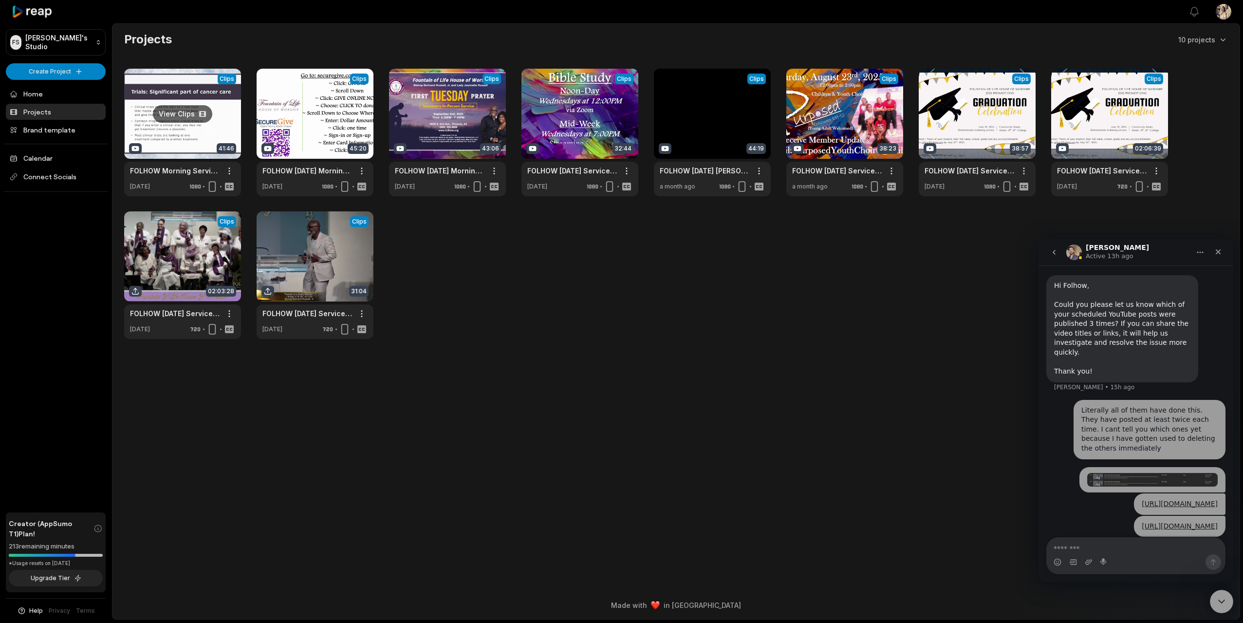
click at [158, 127] on link at bounding box center [182, 133] width 117 height 128
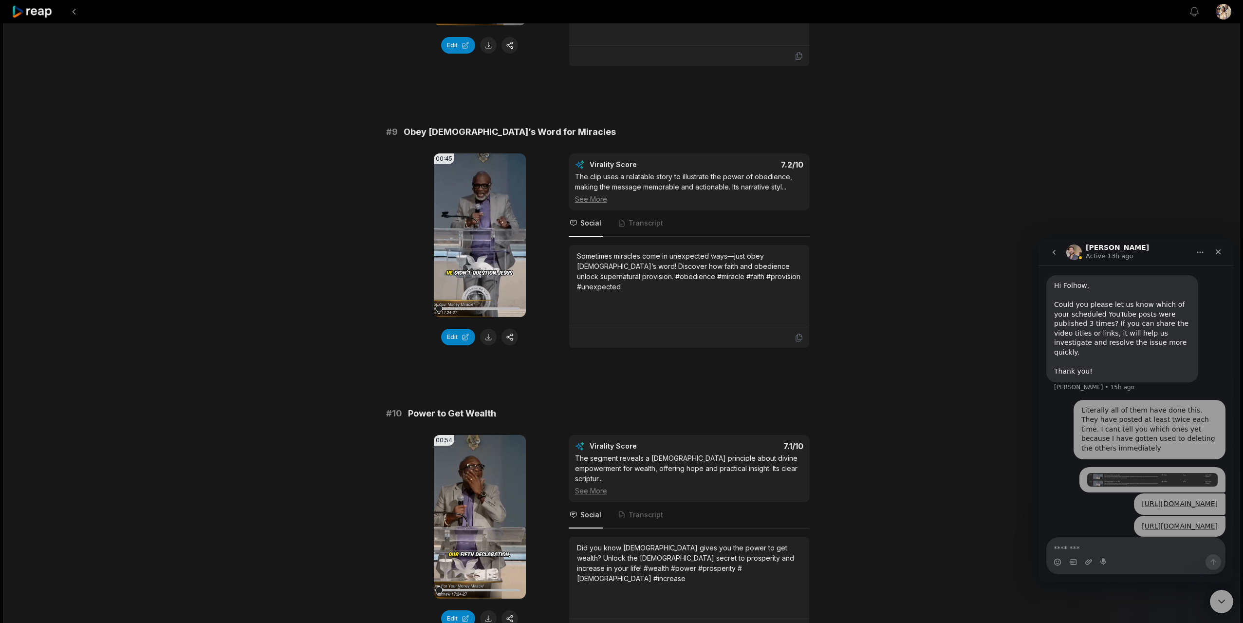
scroll to position [2361, 0]
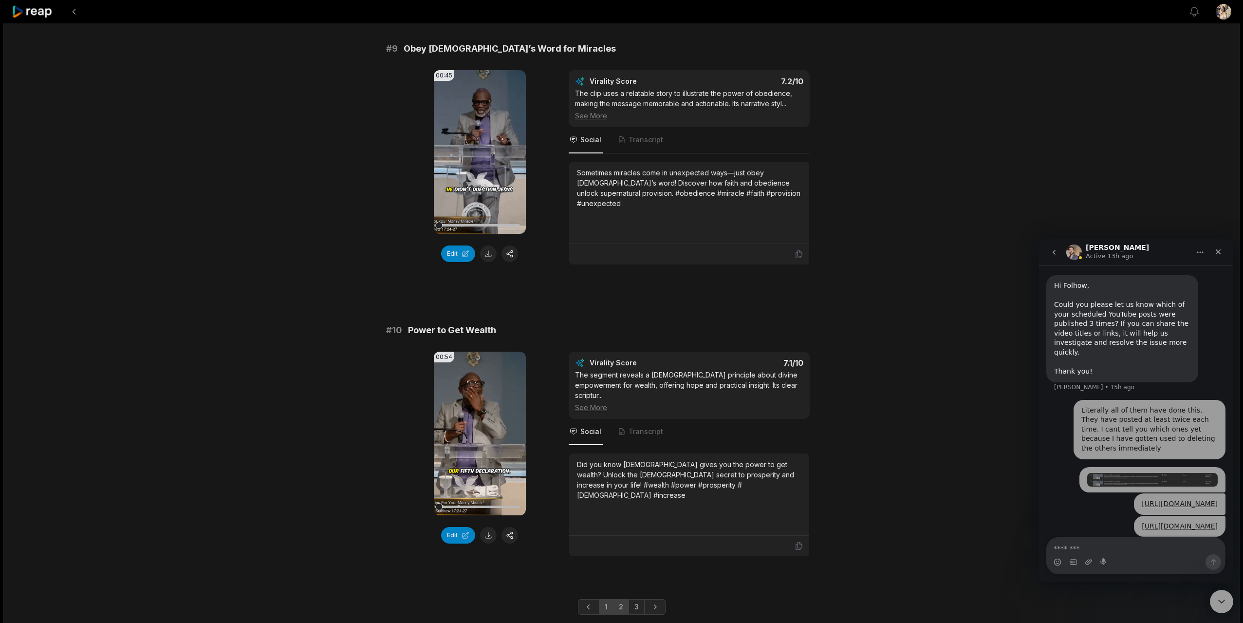
click at [622, 599] on link "2" at bounding box center [621, 607] width 16 height 16
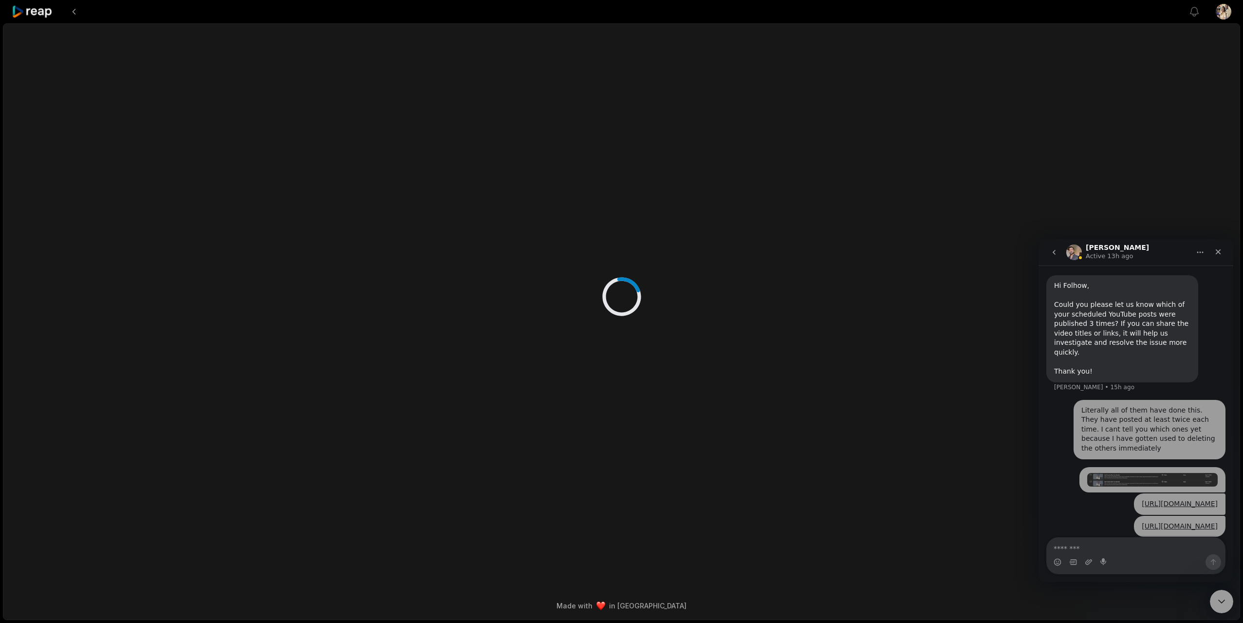
scroll to position [0, 0]
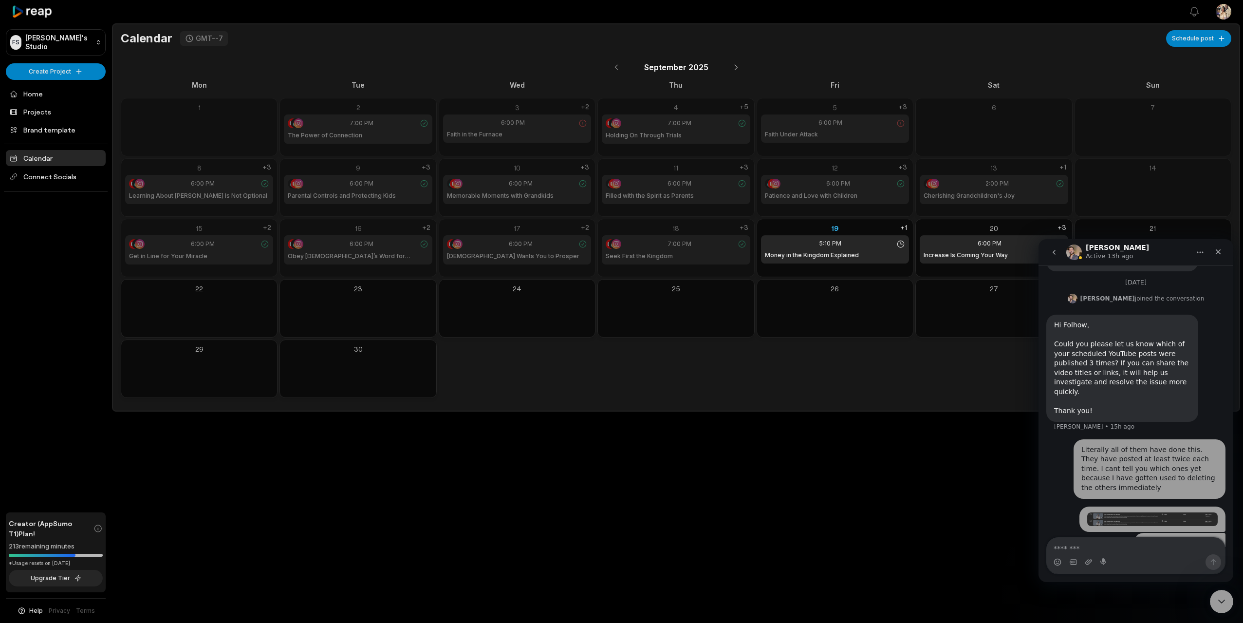
scroll to position [189, 0]
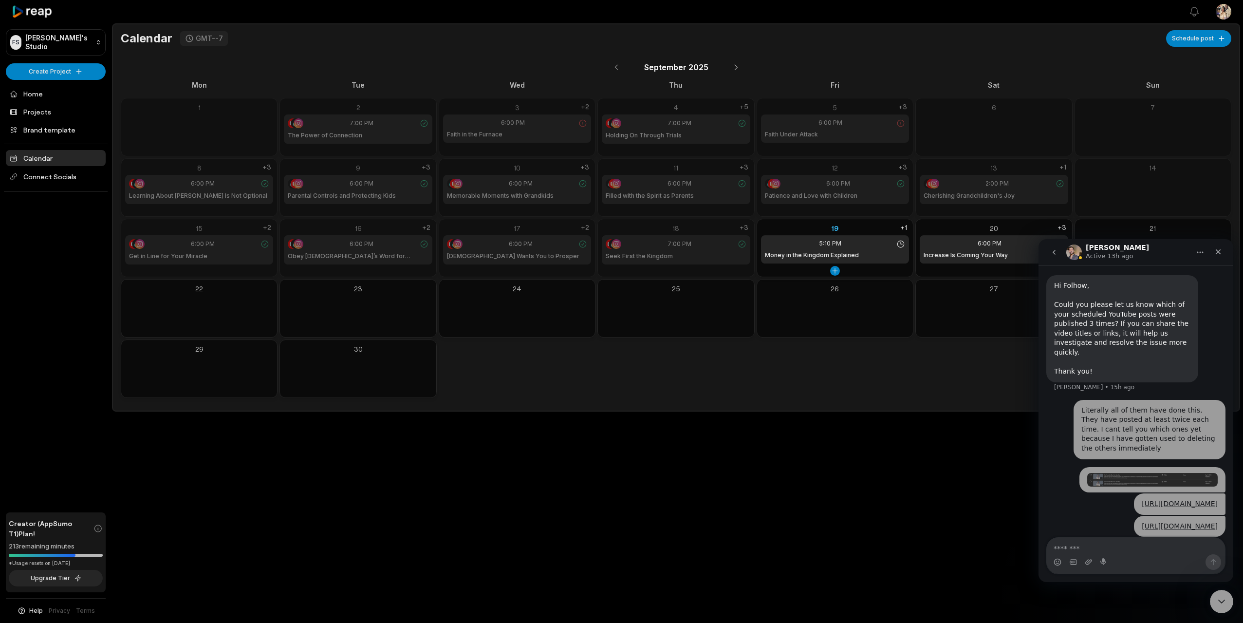
click at [821, 224] on div "19" at bounding box center [835, 228] width 148 height 10
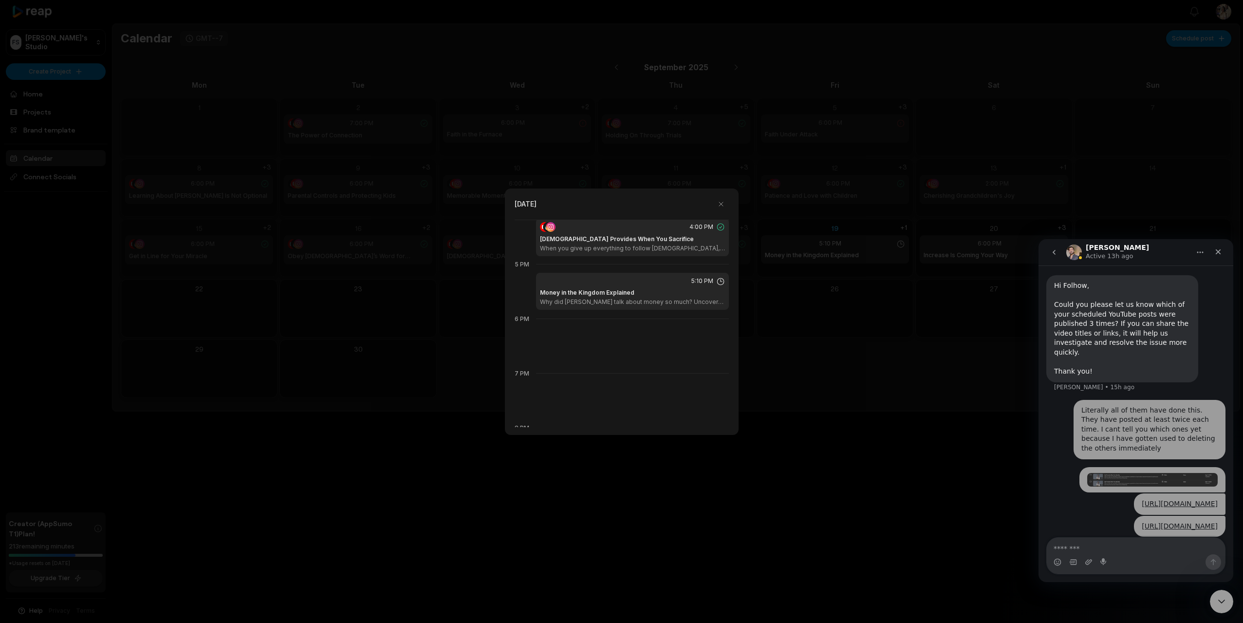
scroll to position [875, 0]
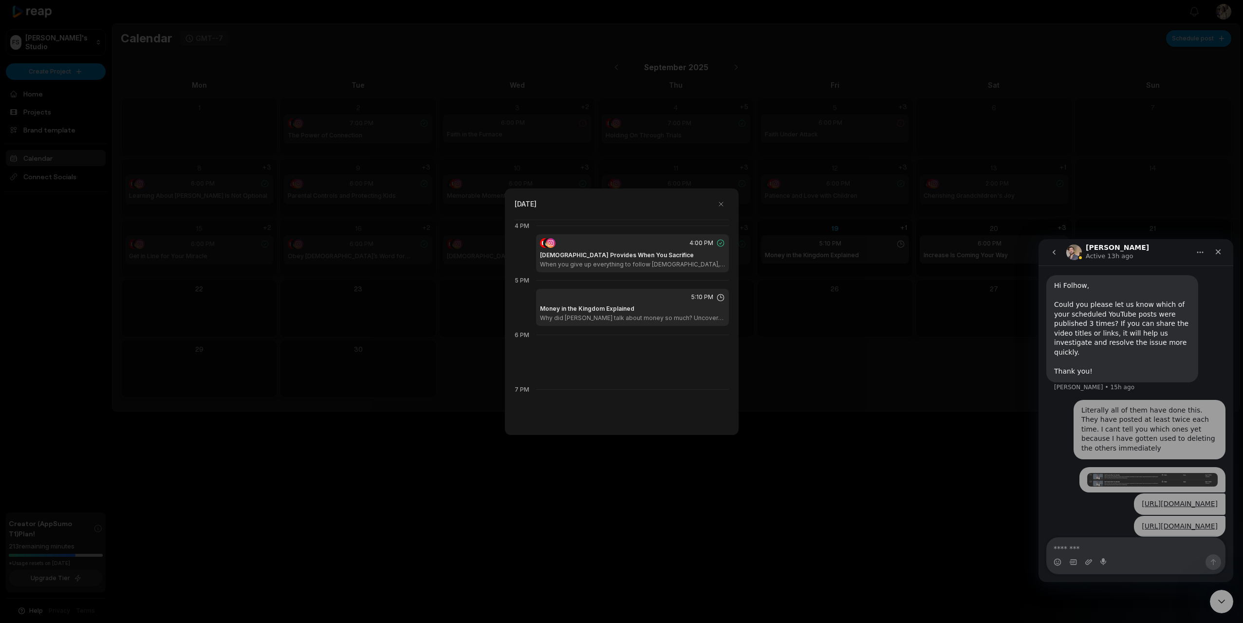
click at [834, 357] on div at bounding box center [621, 311] width 1243 height 623
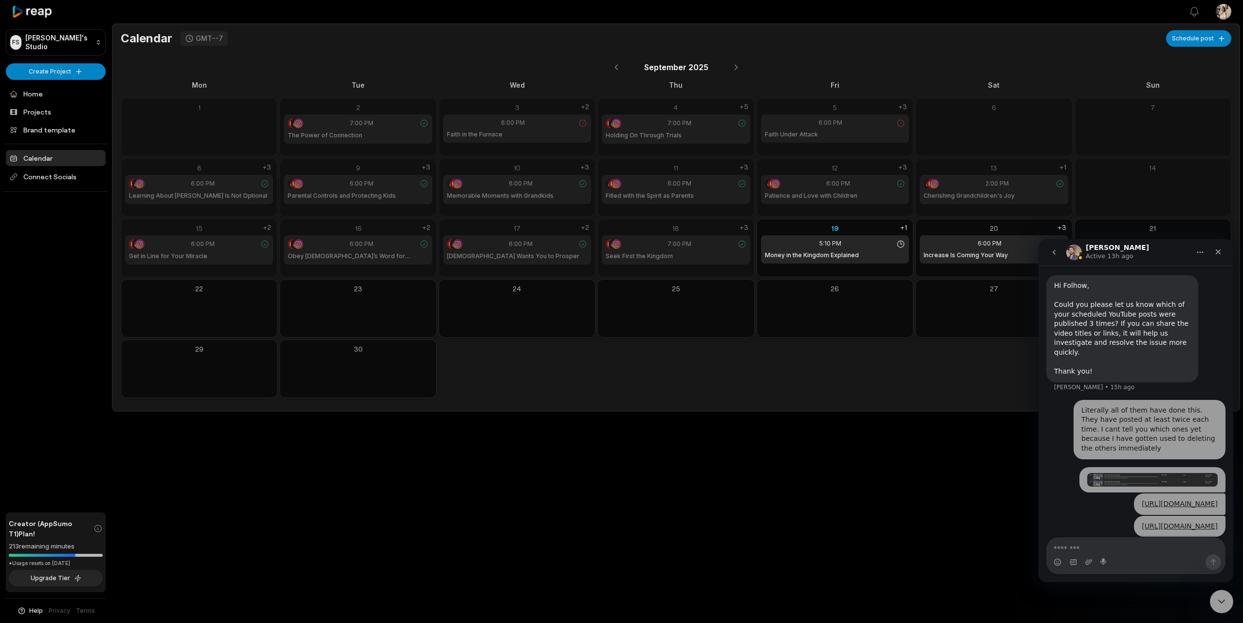
click at [910, 419] on div "Open sidebar View notifications Open user menu Calendar GMT--7 Schedule post [D…" at bounding box center [621, 311] width 1243 height 623
click at [1199, 252] on icon "Home" at bounding box center [1201, 252] width 8 height 8
click at [1059, 254] on button "go back" at bounding box center [1054, 252] width 19 height 19
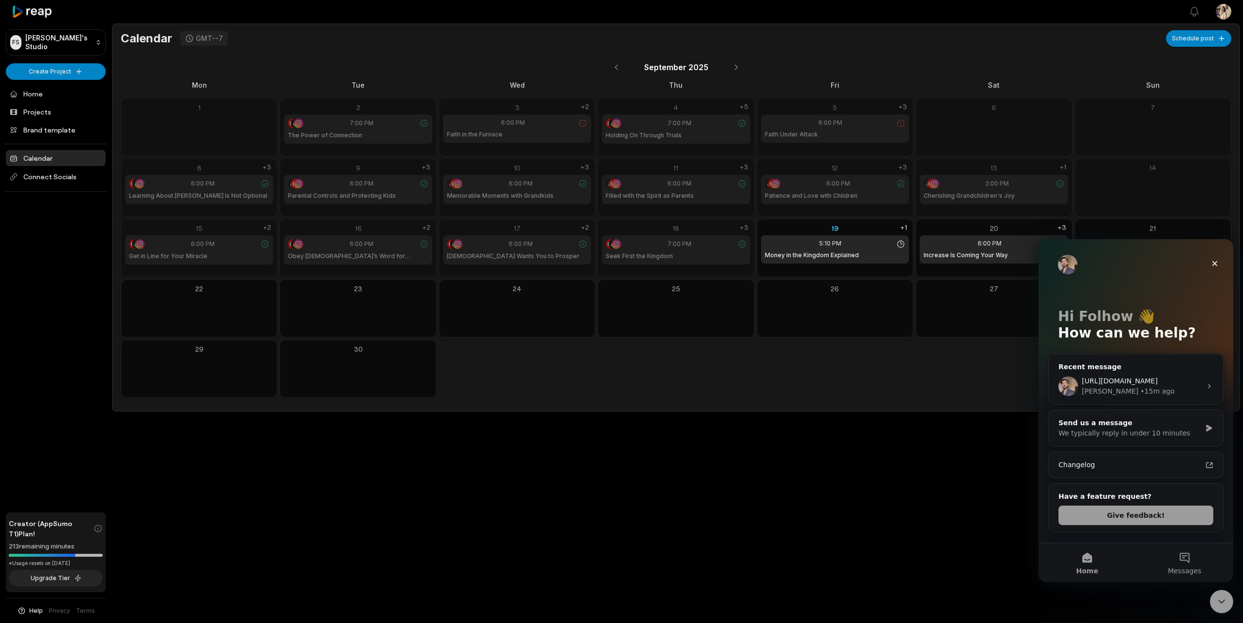
scroll to position [0, 0]
click at [1212, 264] on icon "Close" at bounding box center [1215, 264] width 8 height 8
